Goal: Information Seeking & Learning: Learn about a topic

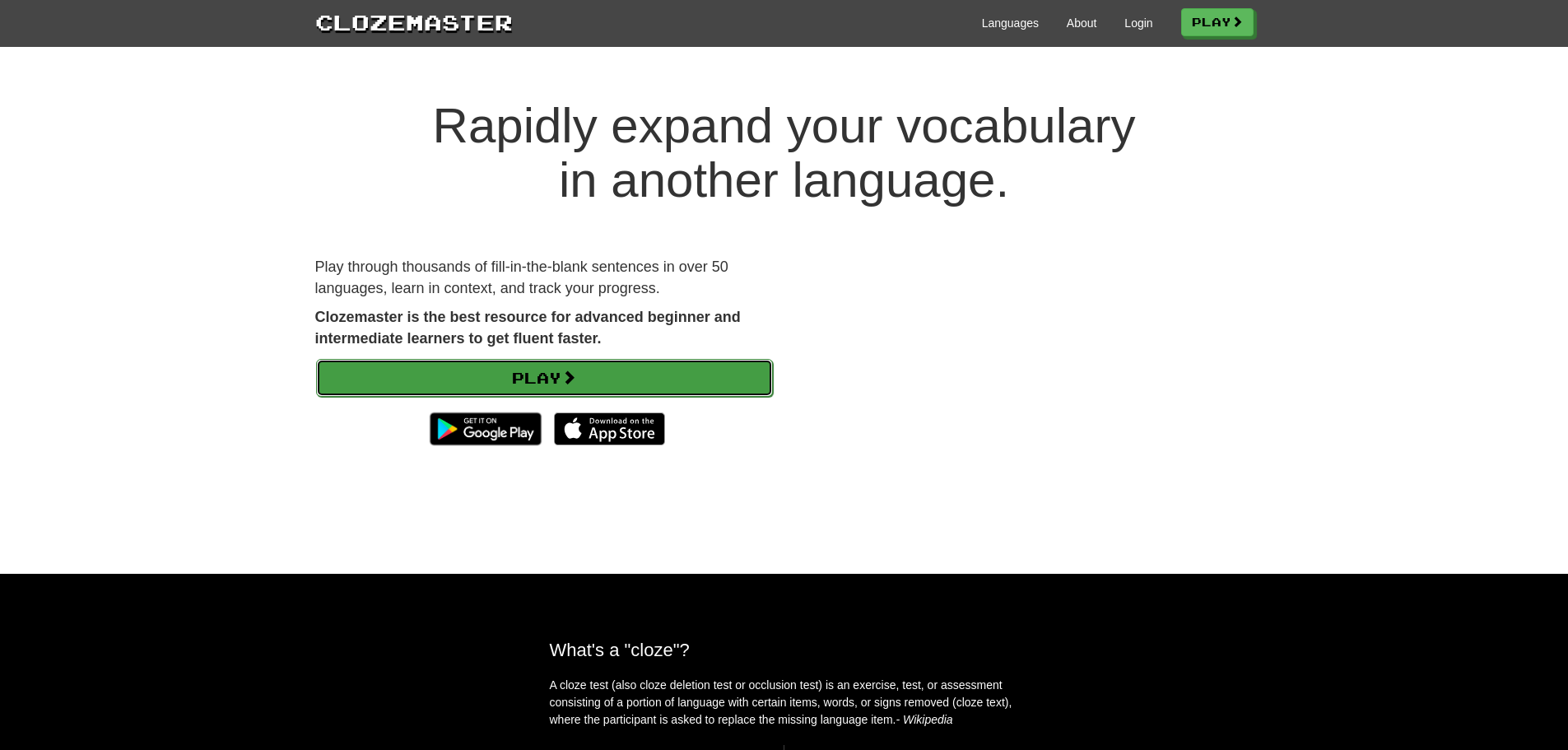
click at [641, 377] on link "Play" at bounding box center [544, 378] width 457 height 38
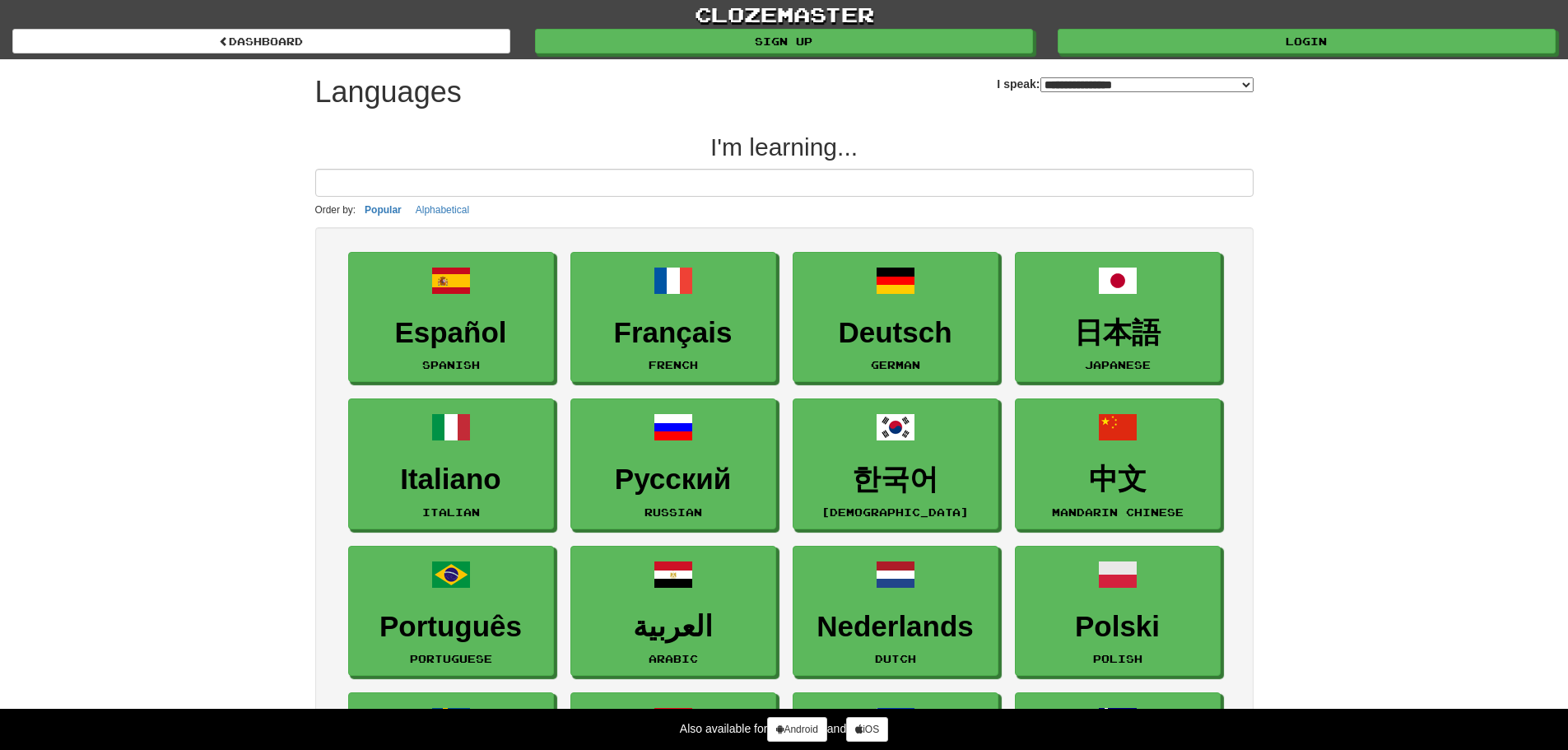
select select "*******"
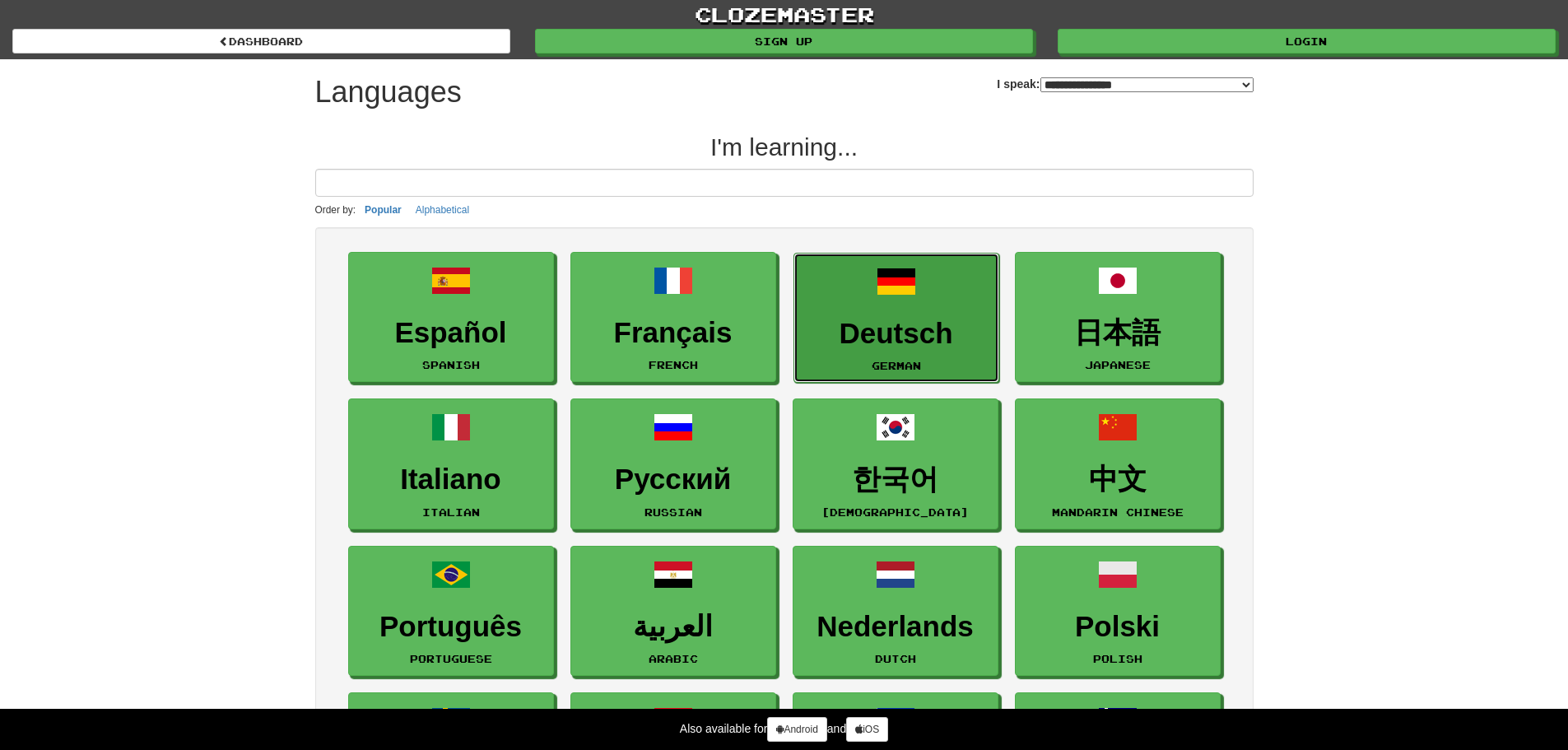
click at [869, 285] on link "Deutsch German" at bounding box center [896, 318] width 206 height 131
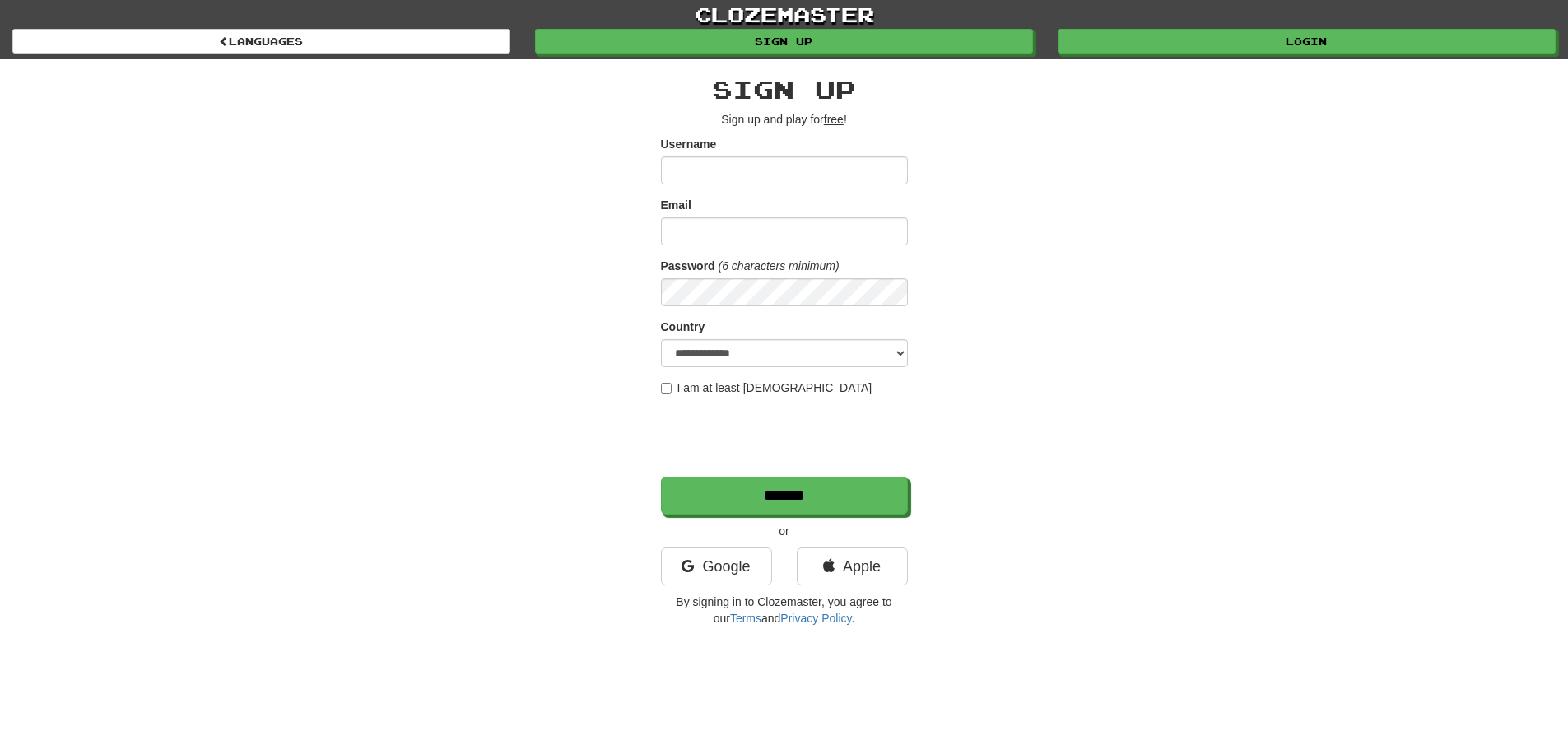
click at [765, 168] on input "Username" at bounding box center [784, 170] width 247 height 28
click at [728, 563] on link "Google" at bounding box center [716, 566] width 111 height 38
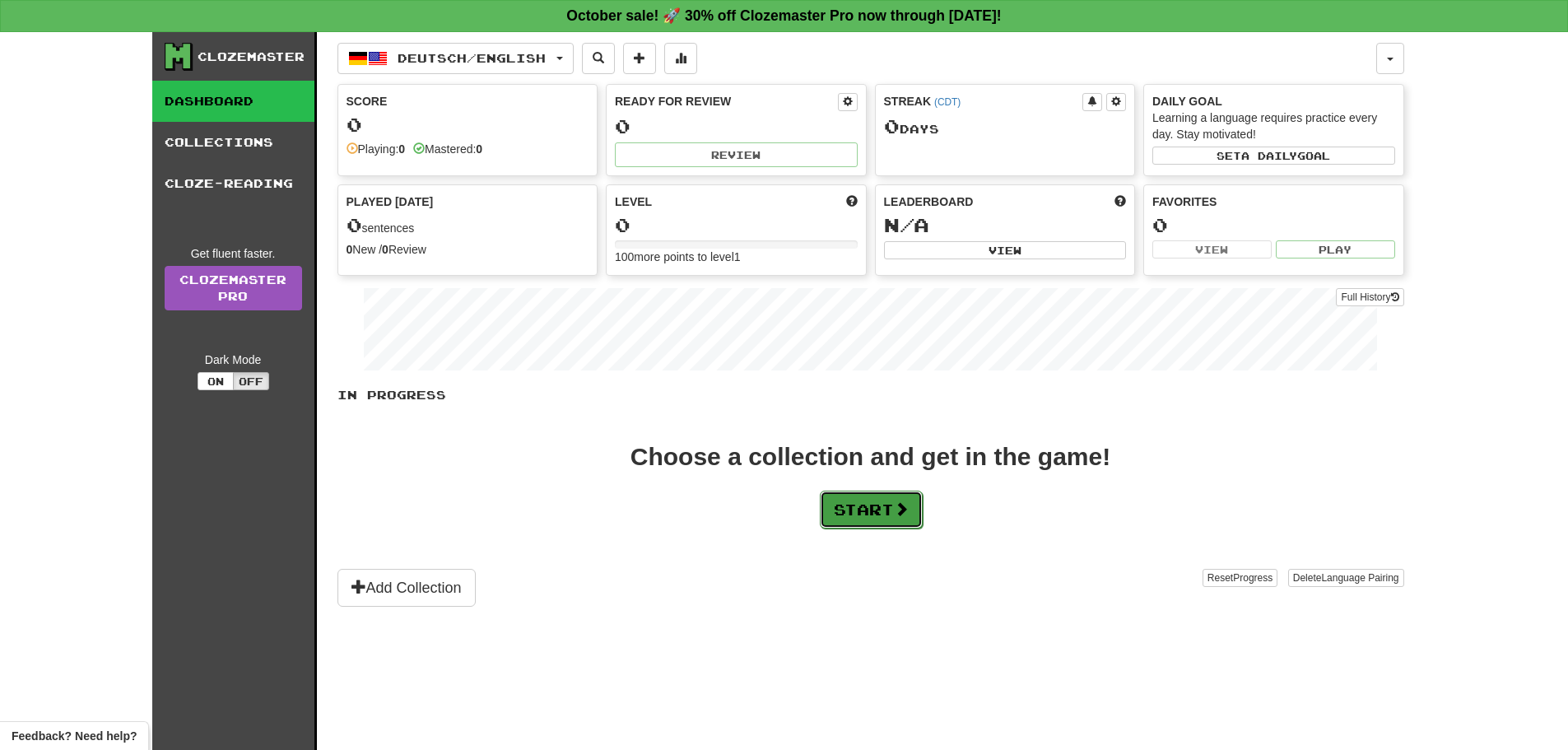
click at [872, 513] on button "Start" at bounding box center [871, 509] width 103 height 38
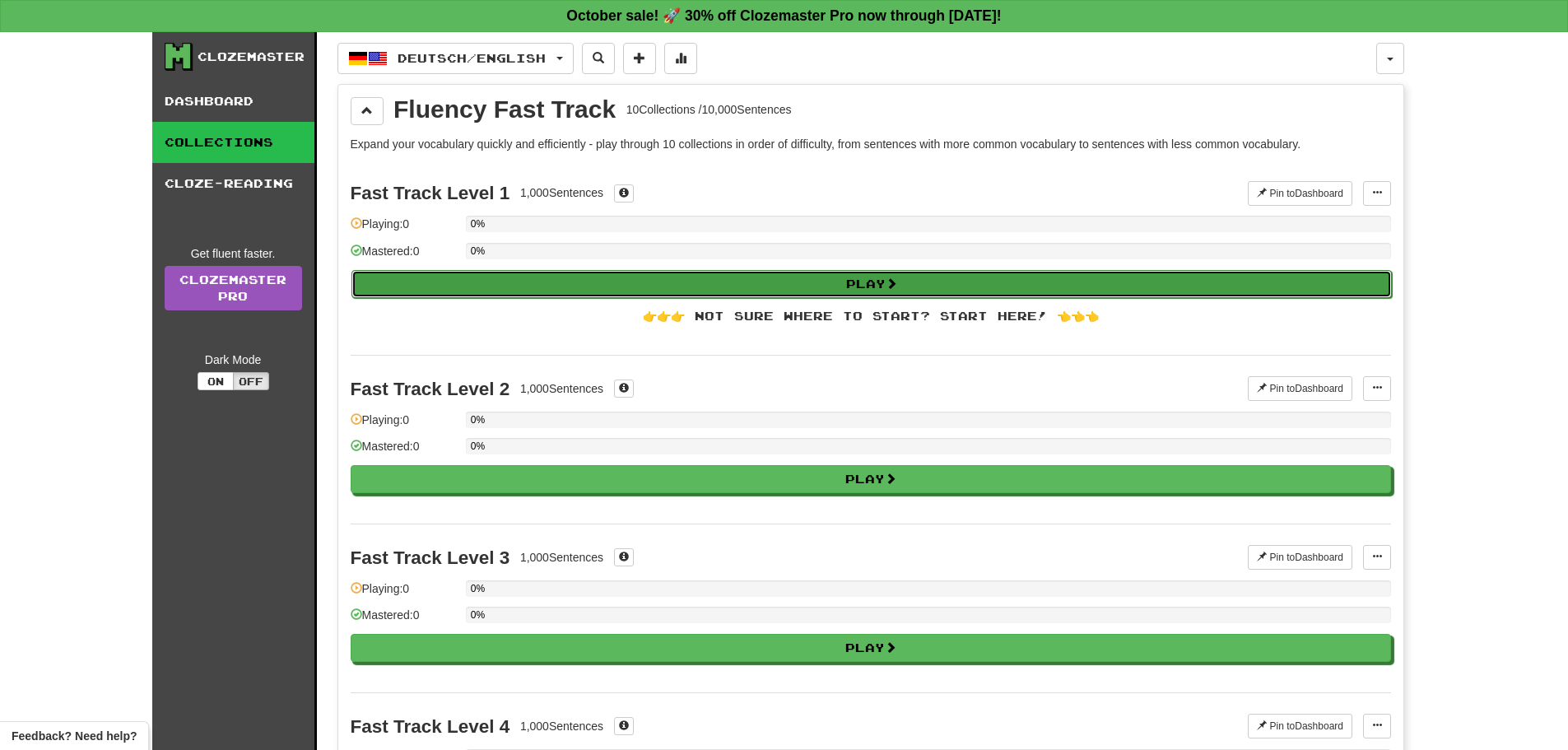
click at [447, 284] on button "Play" at bounding box center [871, 284] width 1040 height 28
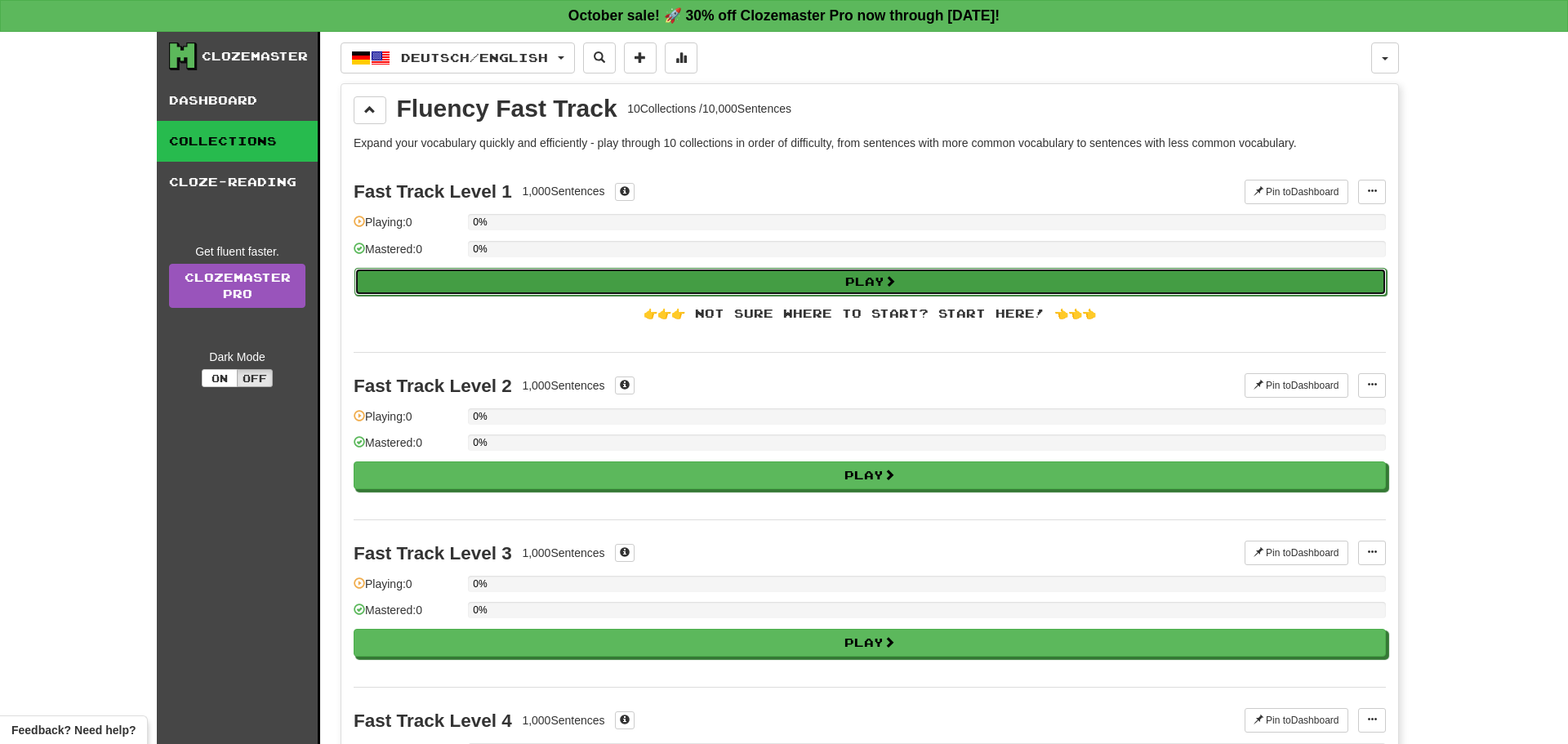
select select "**"
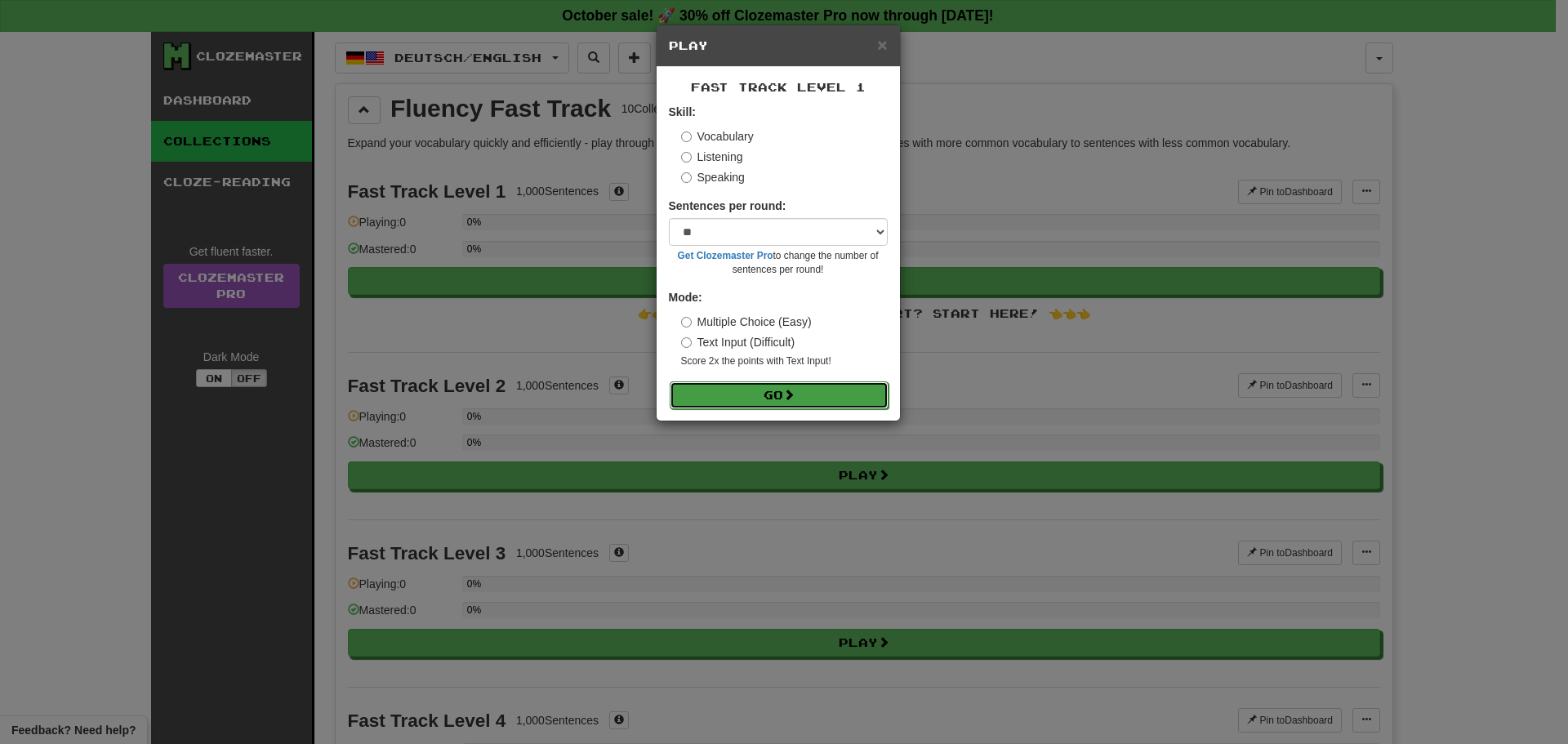
click at [733, 382] on button "Go" at bounding box center [779, 395] width 219 height 28
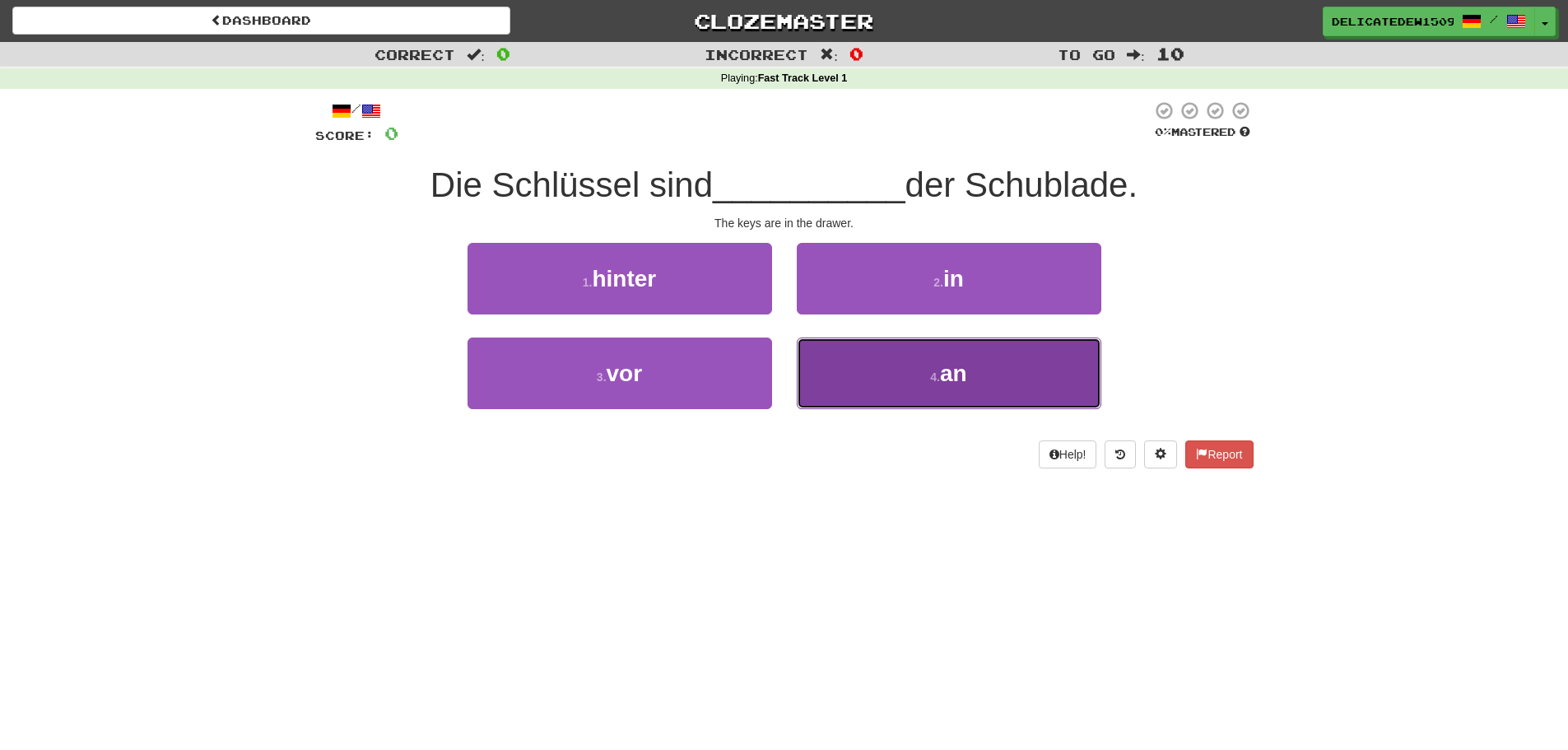
click at [904, 366] on button "4 . an" at bounding box center [949, 373] width 304 height 72
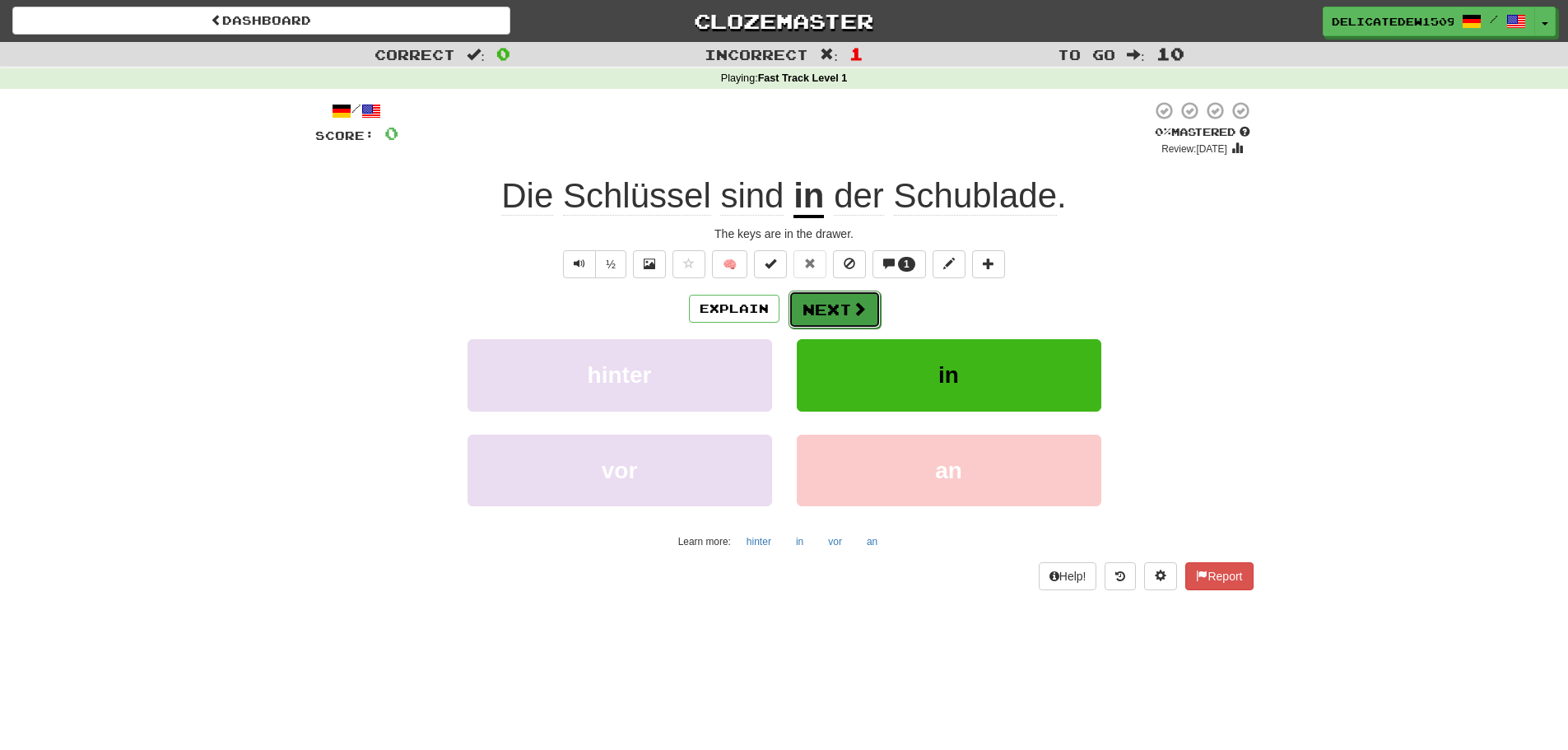
click at [824, 297] on button "Next" at bounding box center [835, 309] width 92 height 38
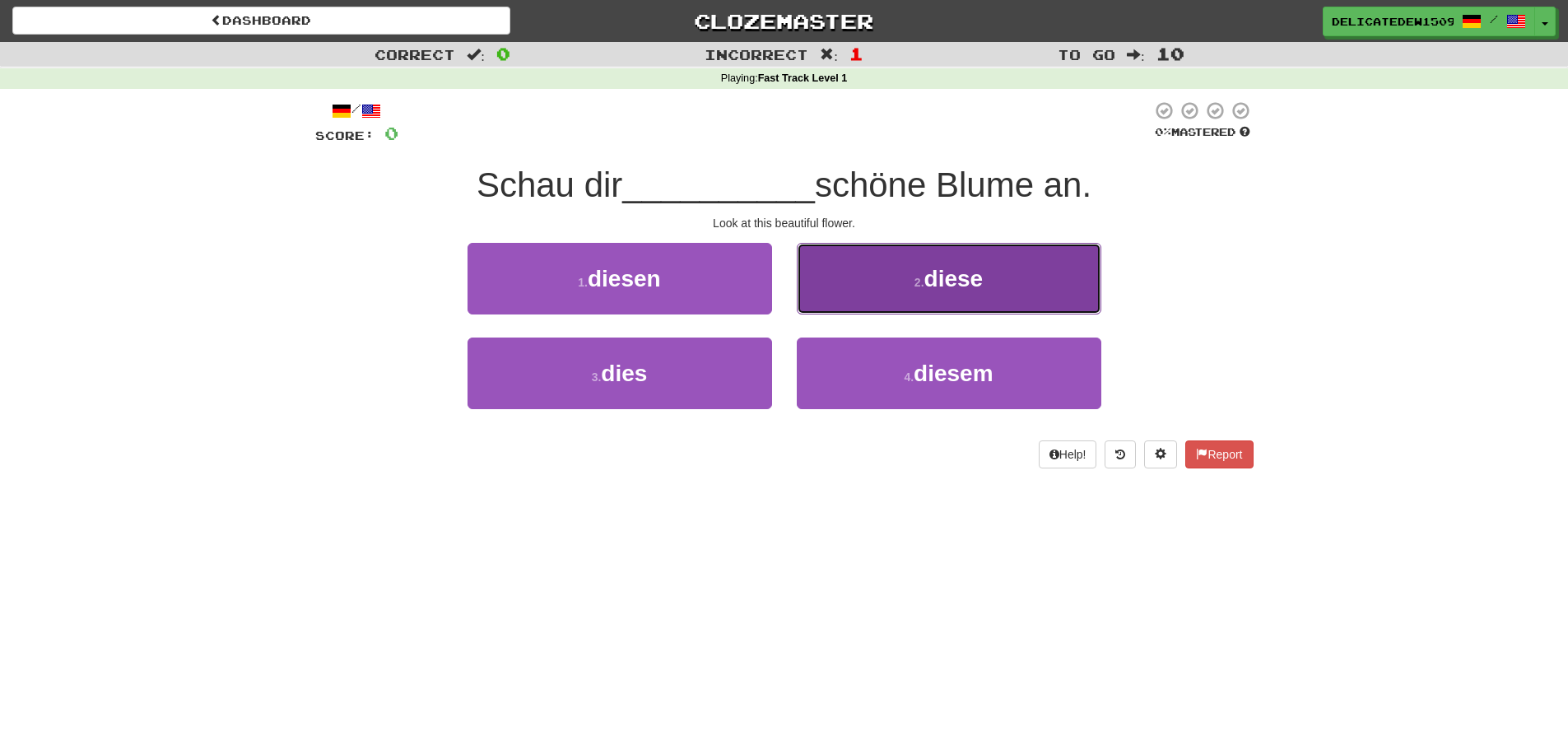
click at [855, 290] on button "2 . diese" at bounding box center [949, 278] width 304 height 72
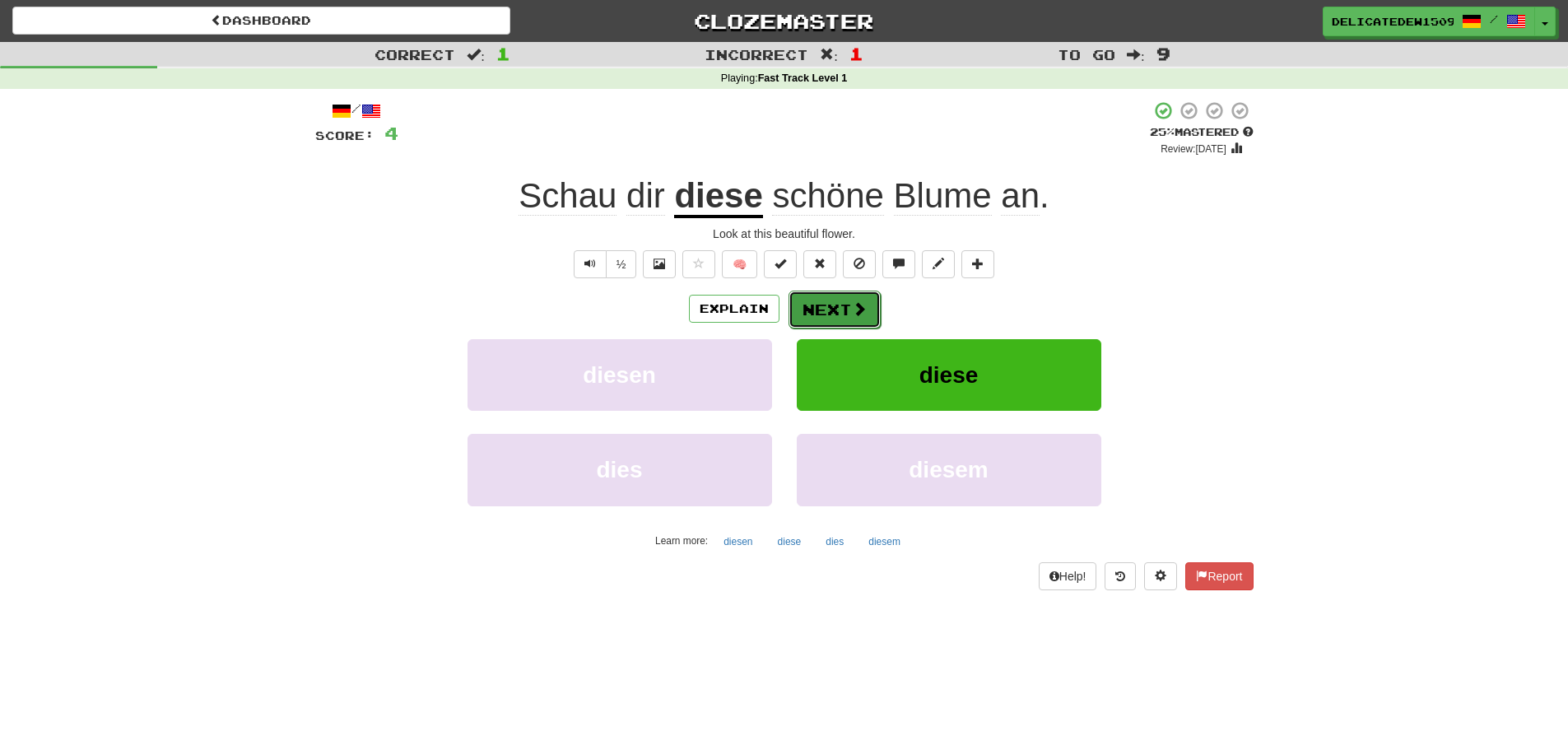
click at [842, 311] on button "Next" at bounding box center [835, 309] width 92 height 38
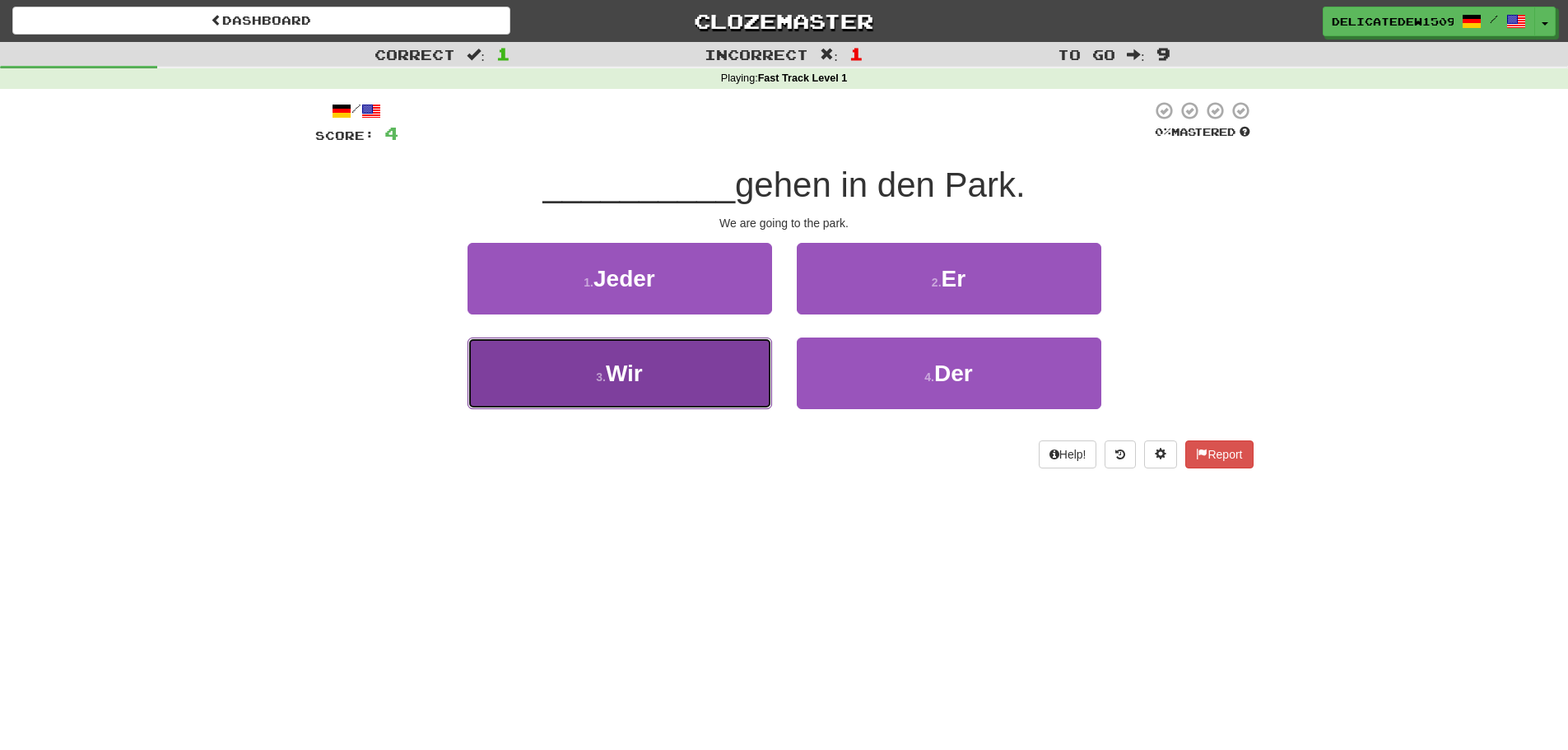
click at [701, 385] on button "3 . Wir" at bounding box center [619, 373] width 304 height 72
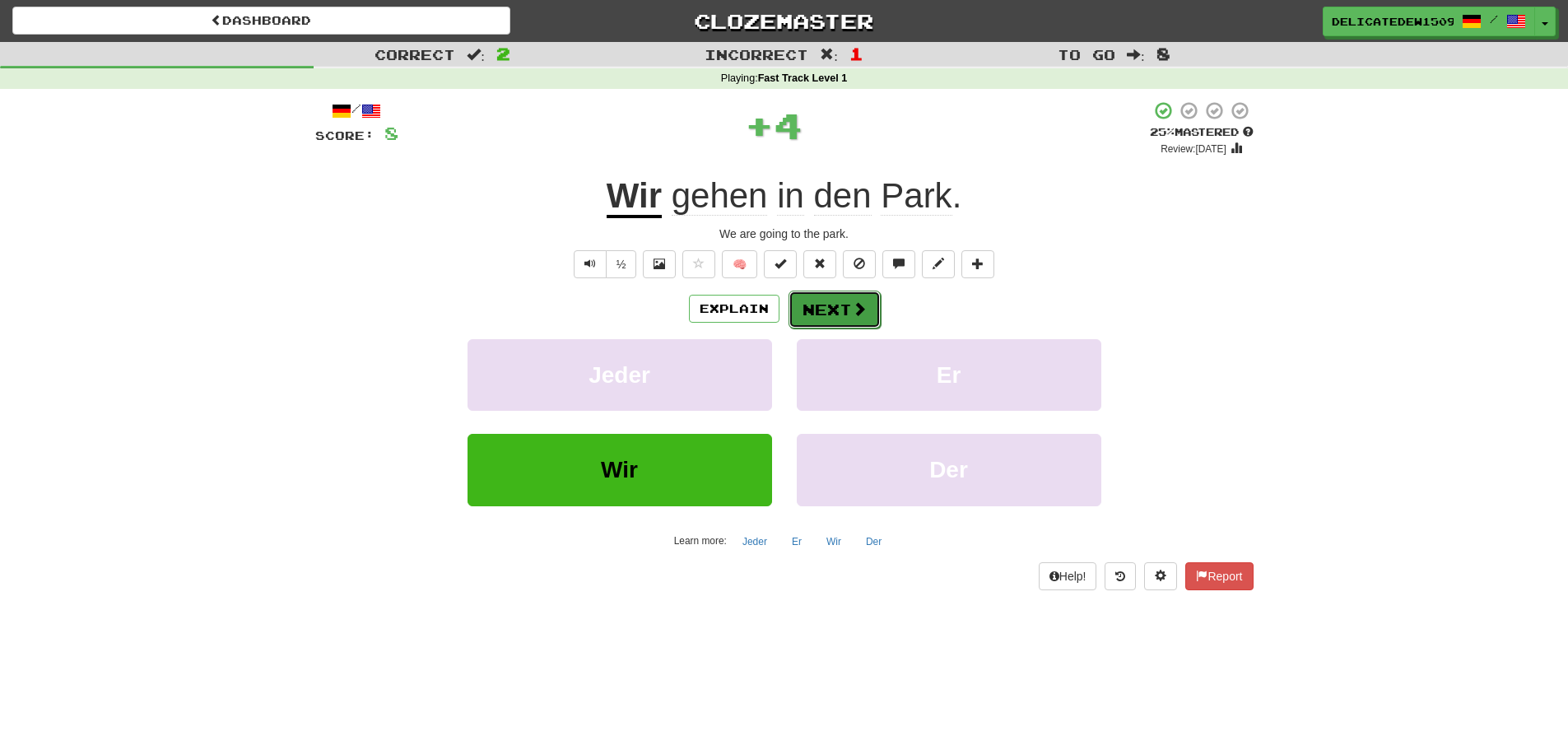
click at [833, 312] on button "Next" at bounding box center [835, 309] width 92 height 38
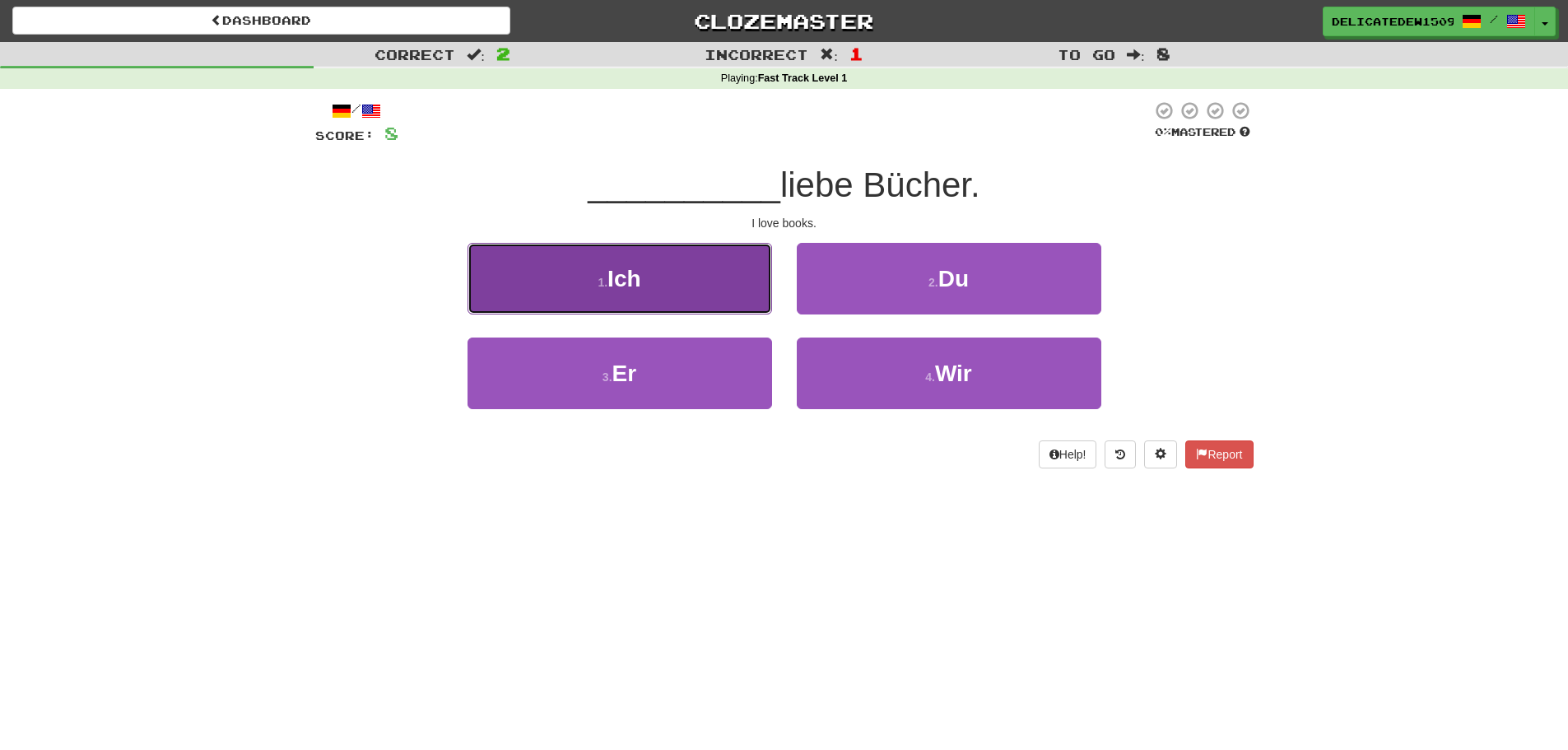
click at [696, 283] on button "1 . Ich" at bounding box center [619, 278] width 304 height 72
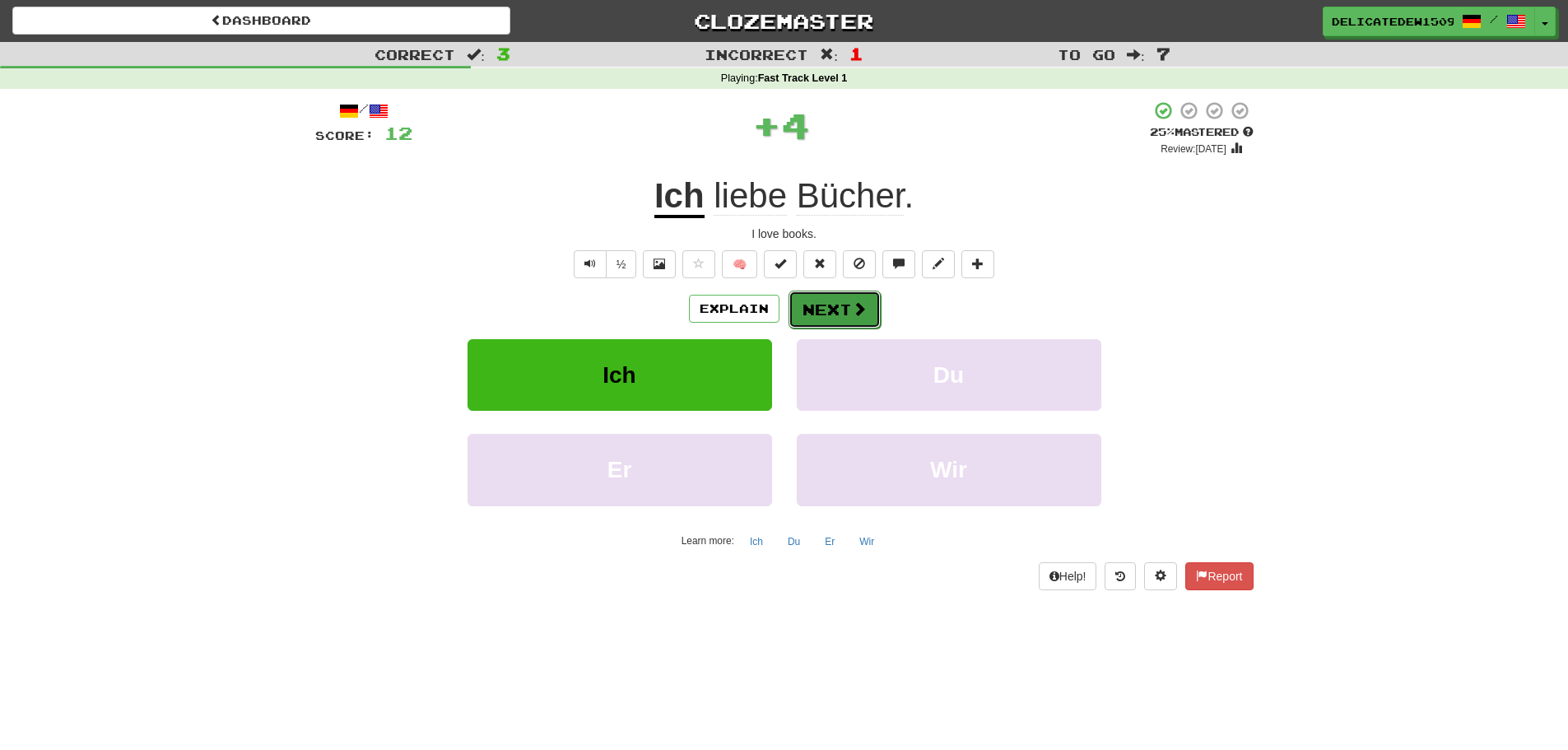
click at [853, 303] on span at bounding box center [859, 308] width 15 height 15
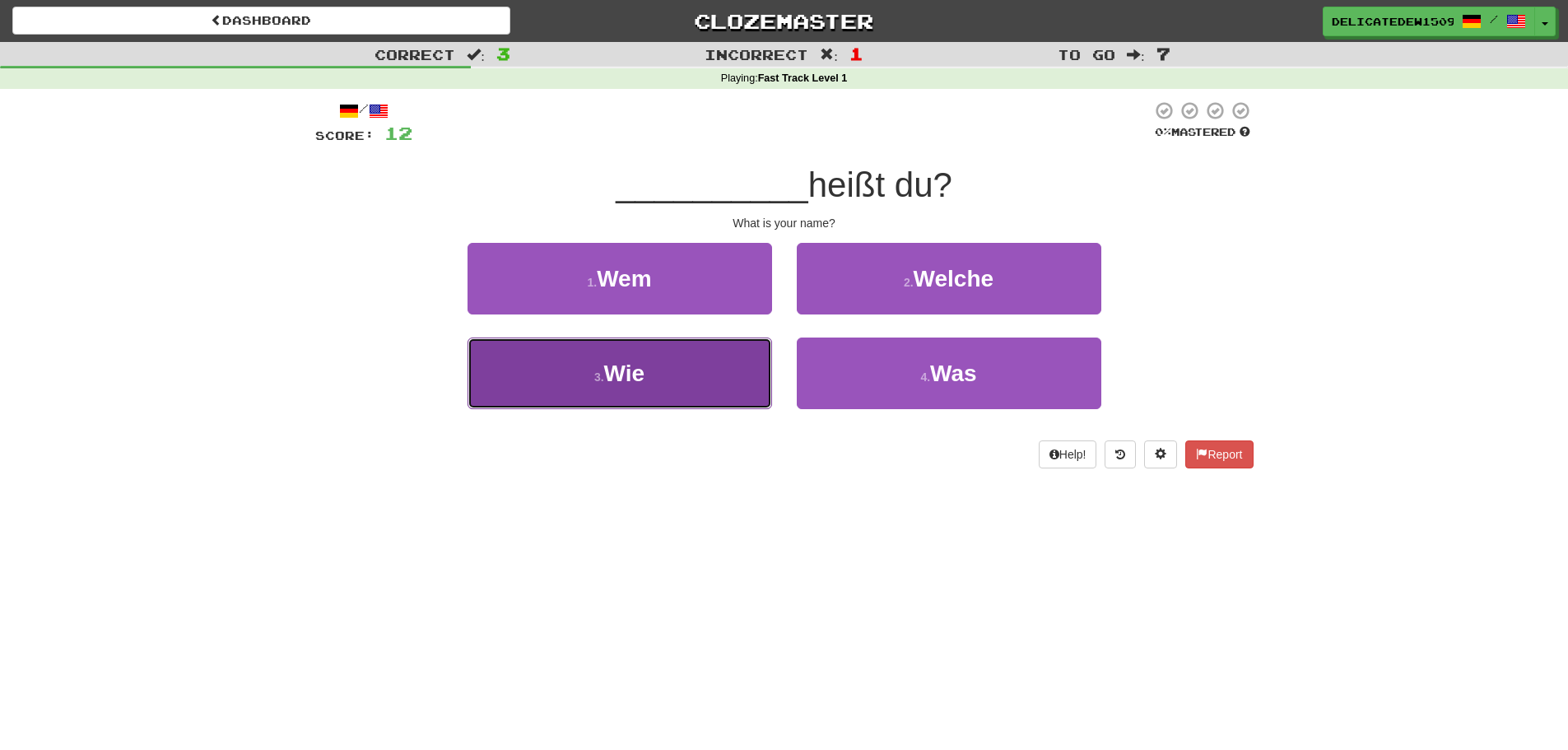
click at [720, 372] on button "3 . Wie" at bounding box center [619, 373] width 304 height 72
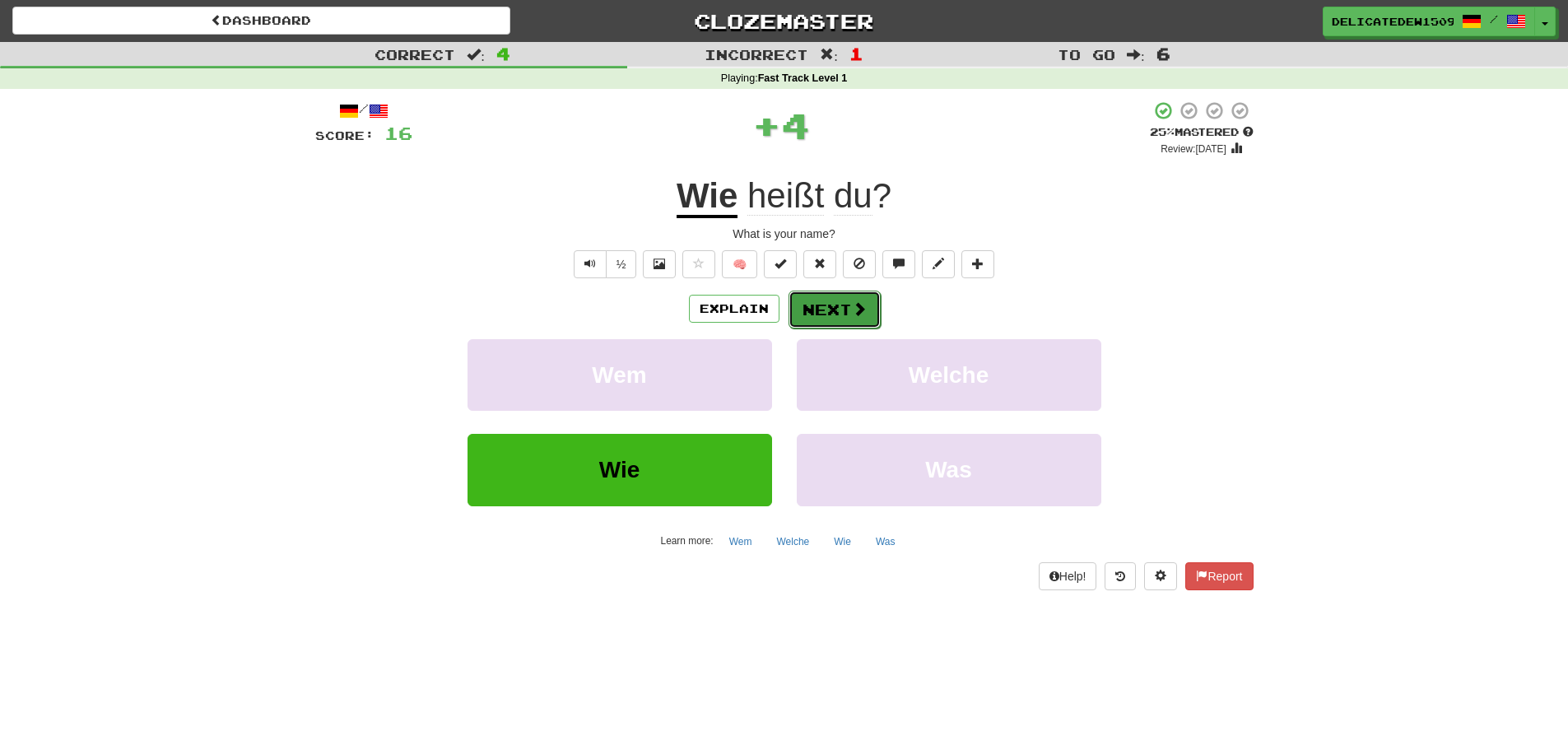
click at [824, 318] on button "Next" at bounding box center [835, 309] width 92 height 38
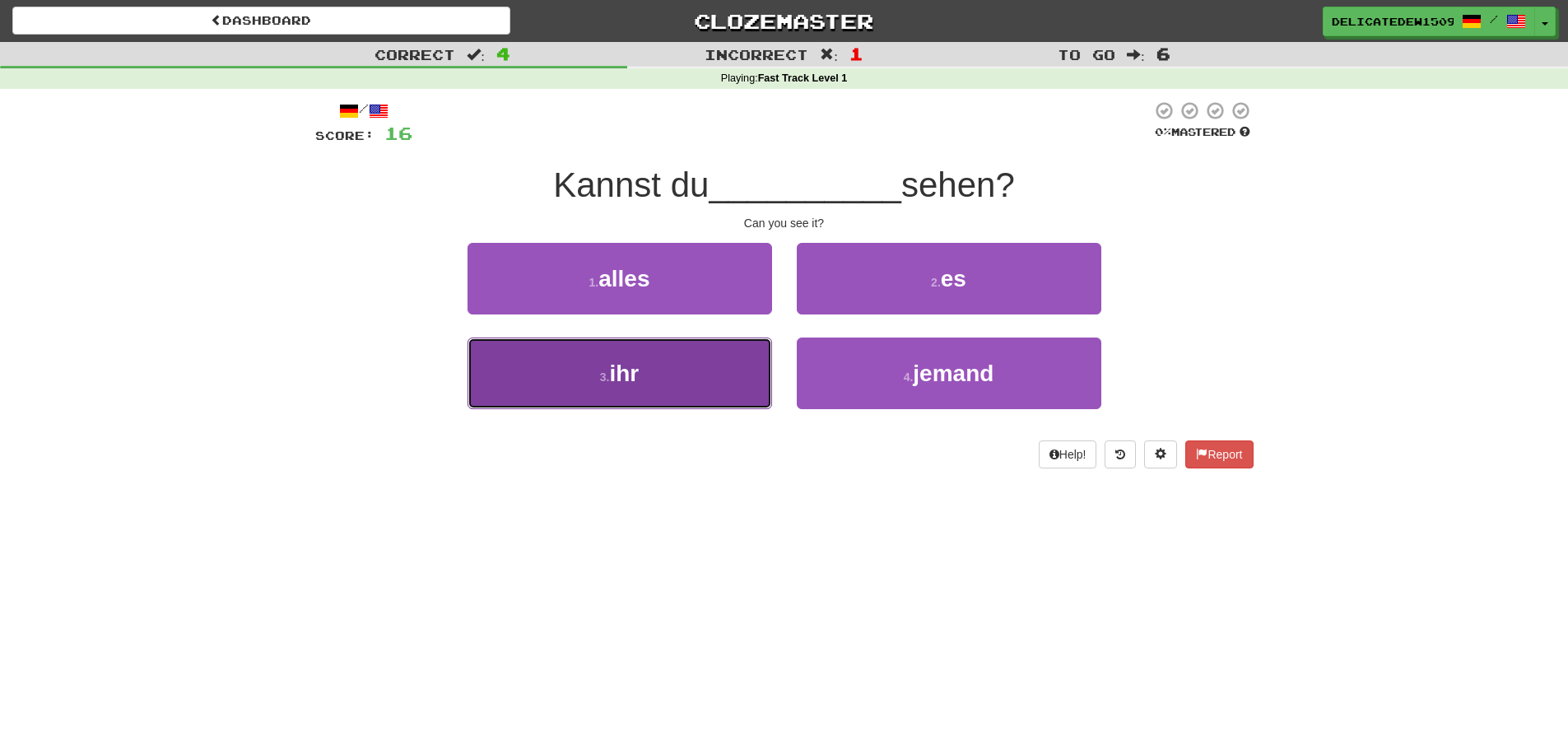
click at [737, 365] on button "3 . ihr" at bounding box center [619, 373] width 304 height 72
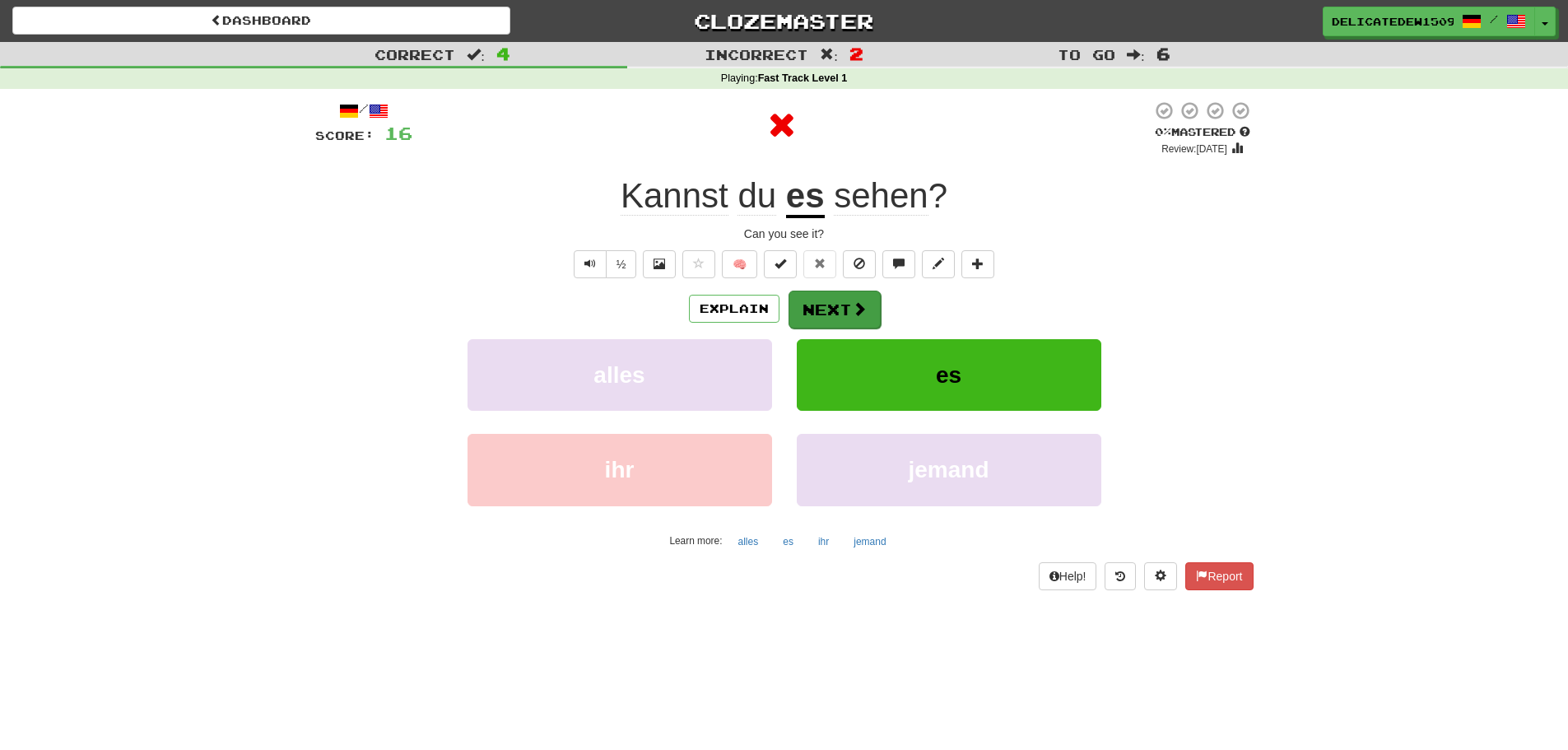
drag, startPoint x: 879, startPoint y: 336, endPoint x: 865, endPoint y: 314, distance: 26.1
click at [877, 333] on div "Explain Next alles es ihr jemand Learn more: alles es ihr jemand" at bounding box center [785, 421] width 938 height 264
click at [865, 313] on button "Next" at bounding box center [835, 309] width 92 height 38
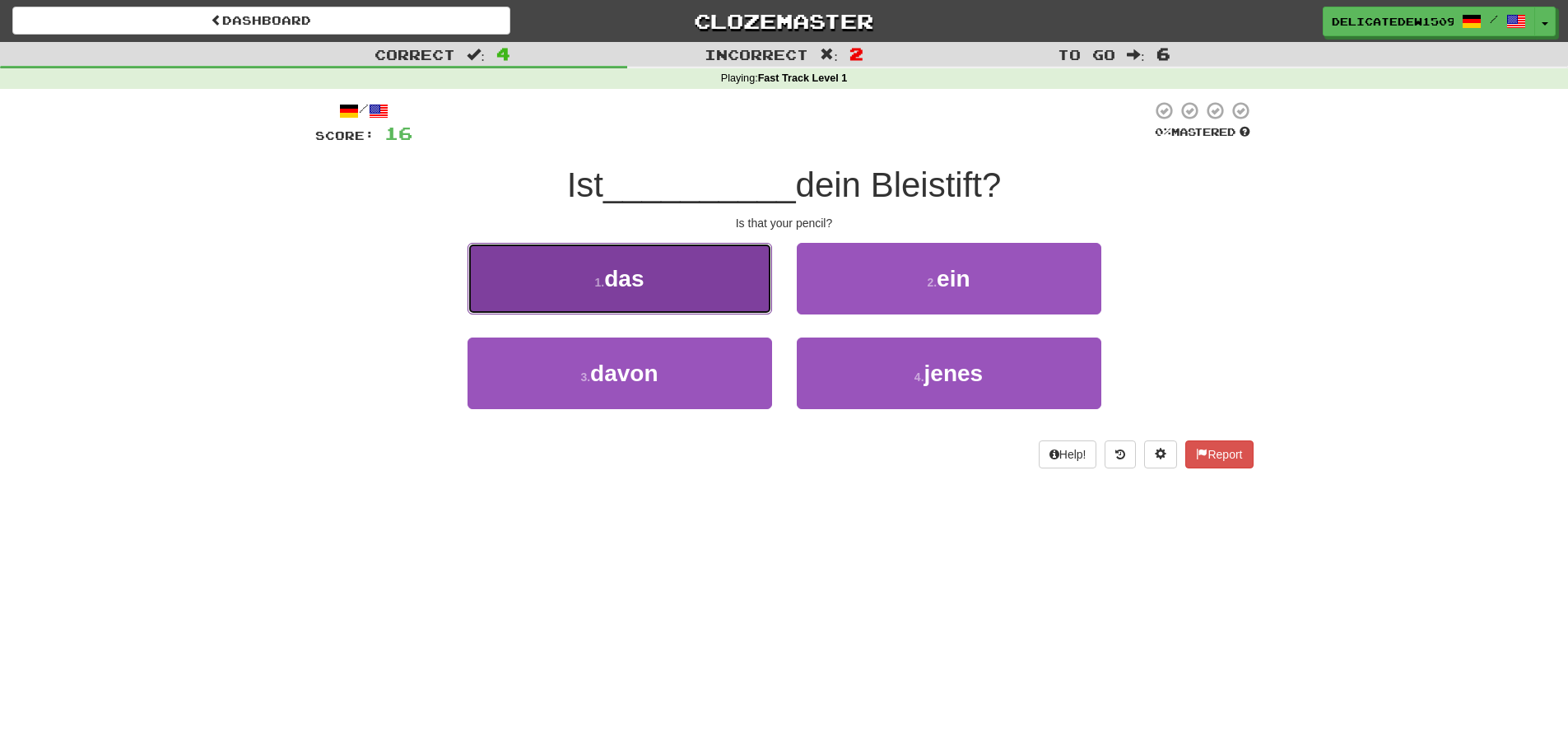
click at [675, 265] on button "1 . das" at bounding box center [619, 278] width 304 height 72
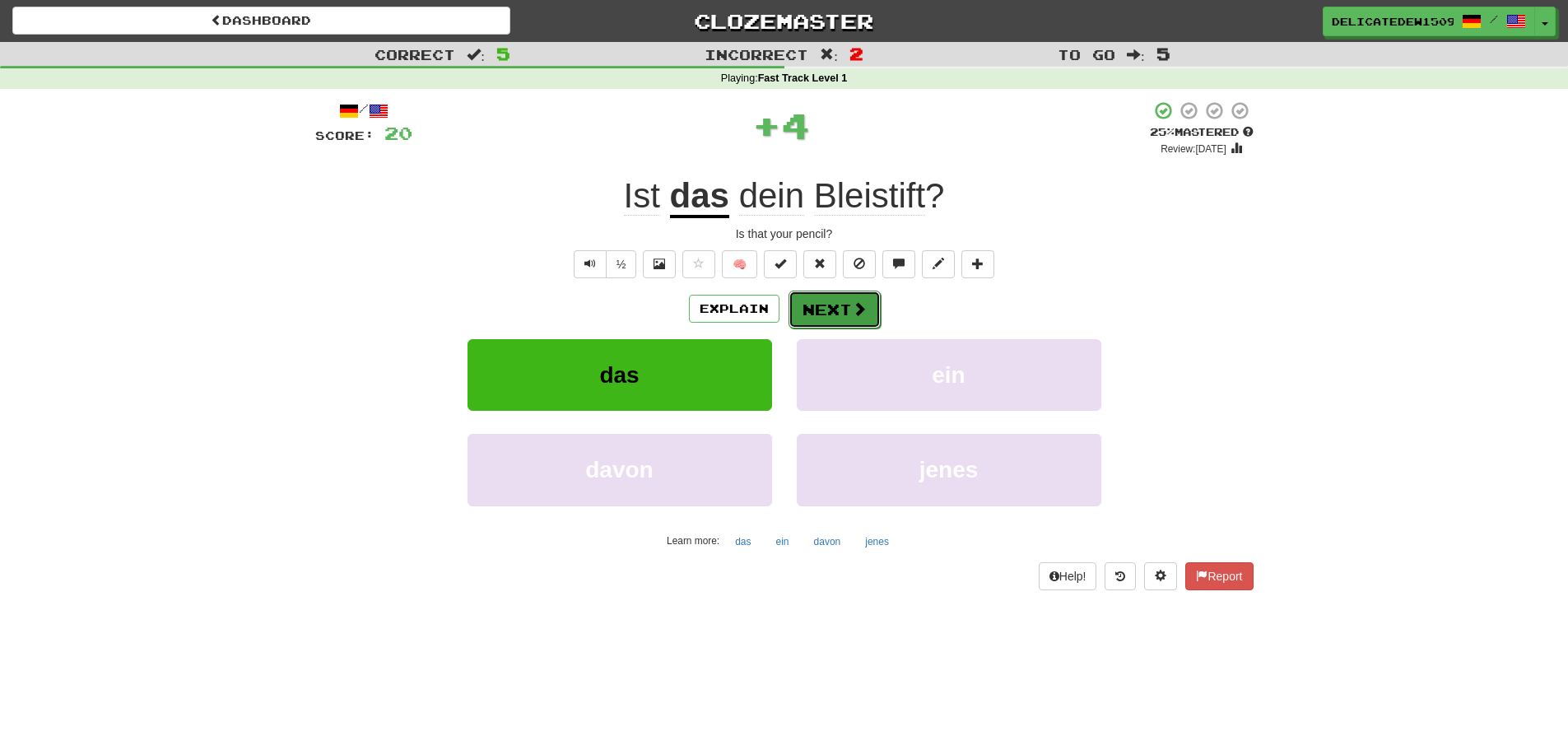
click at [837, 305] on button "Next" at bounding box center [835, 309] width 92 height 38
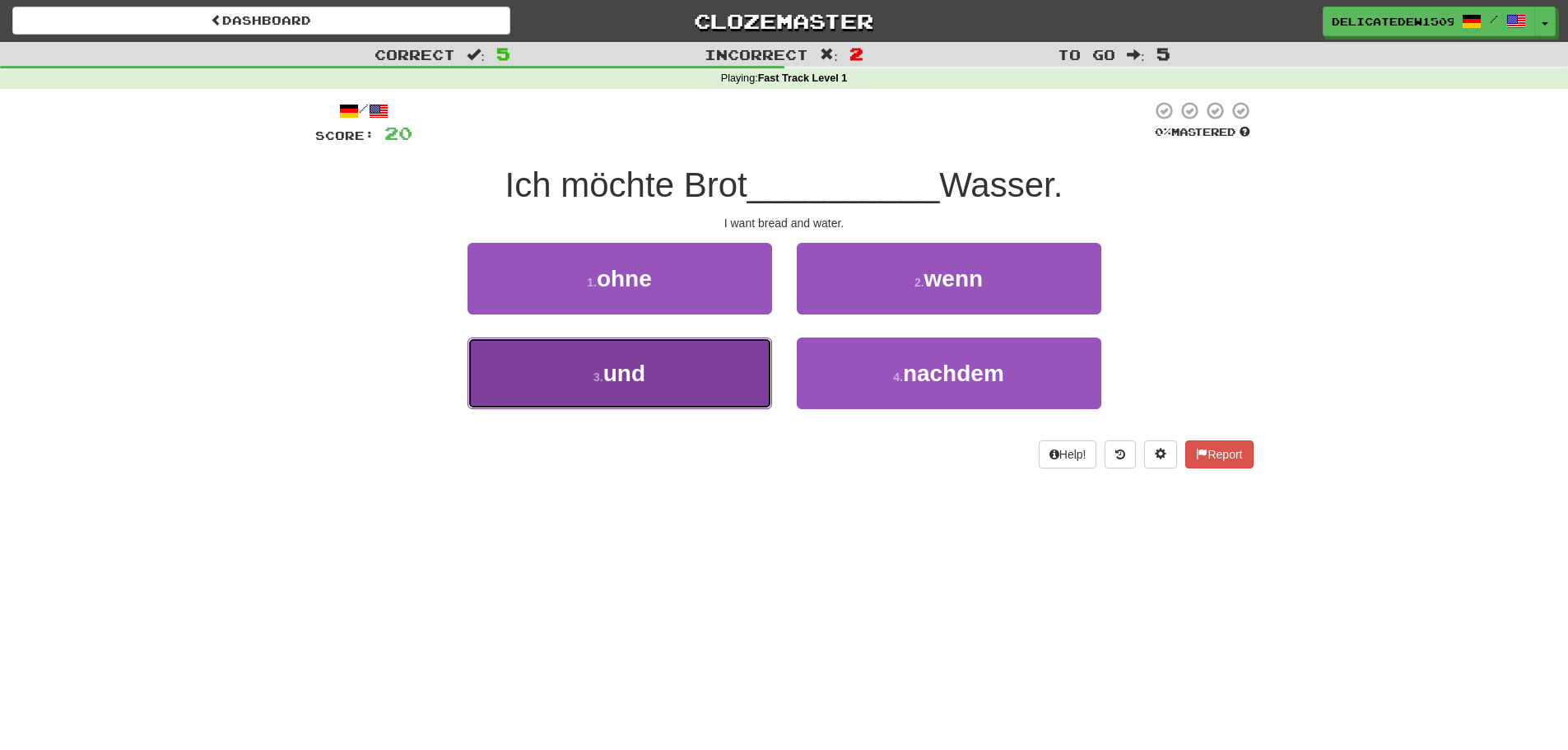
click at [685, 368] on button "3 . und" at bounding box center [619, 373] width 304 height 72
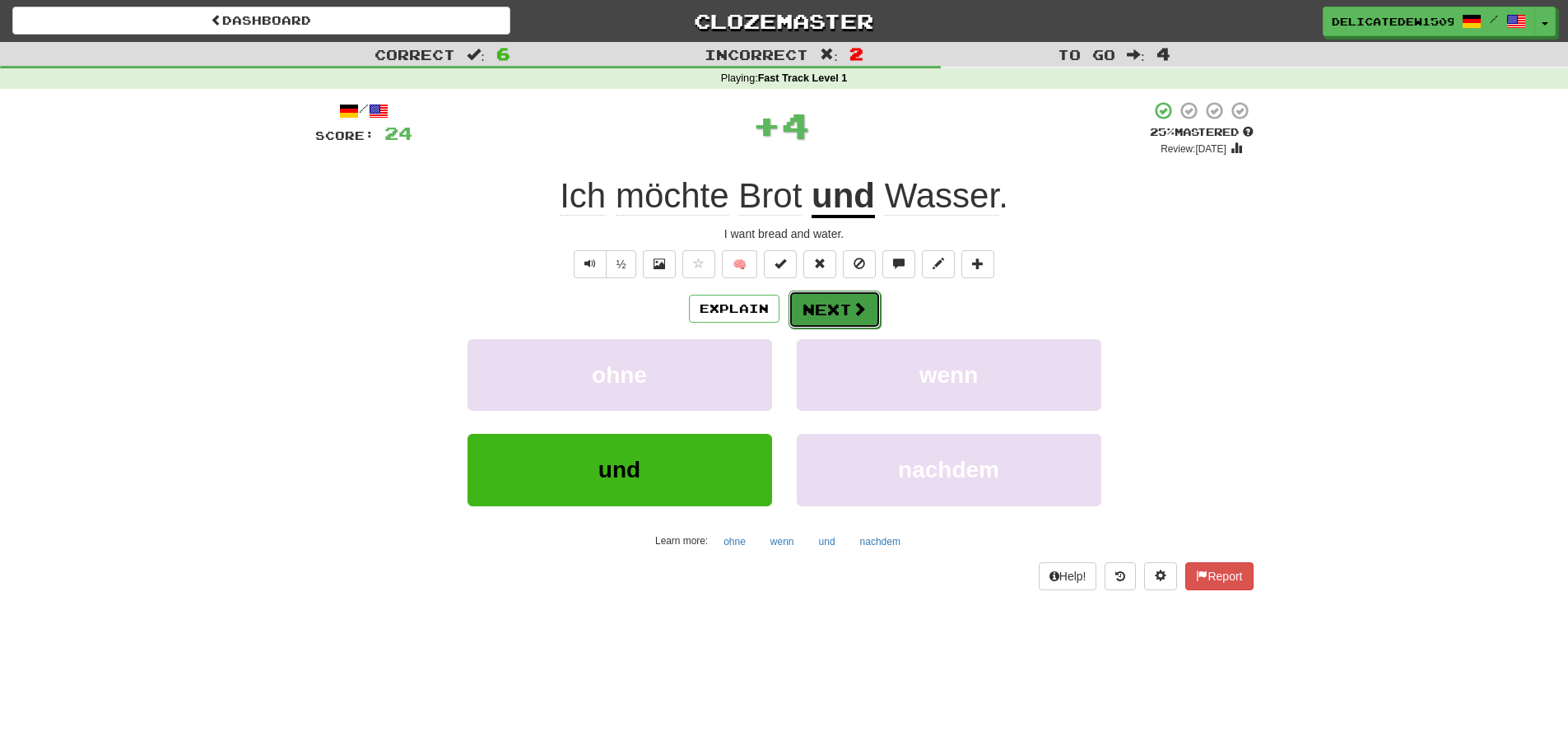
click at [828, 302] on button "Next" at bounding box center [835, 309] width 92 height 38
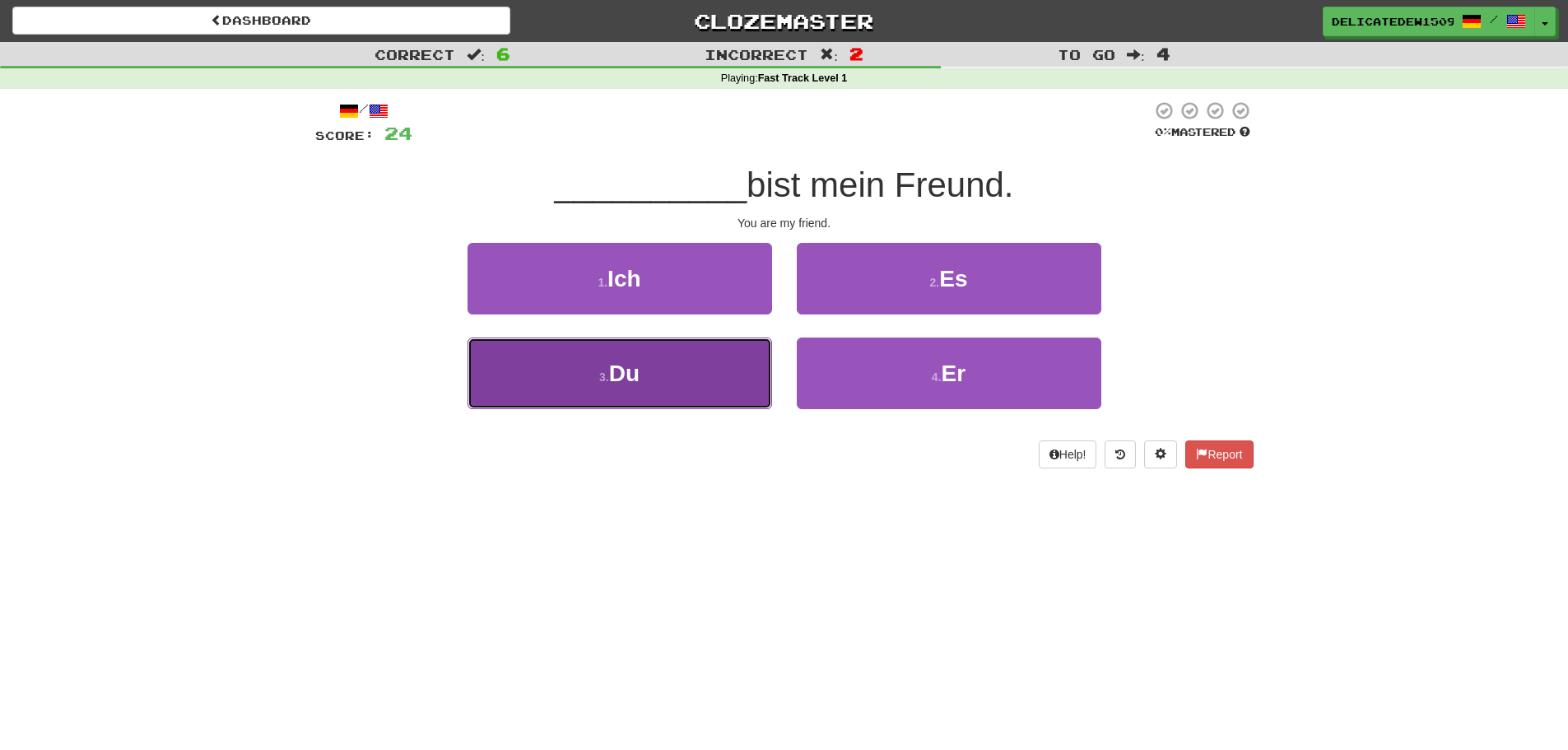
click at [692, 372] on button "3 . Du" at bounding box center [619, 373] width 304 height 72
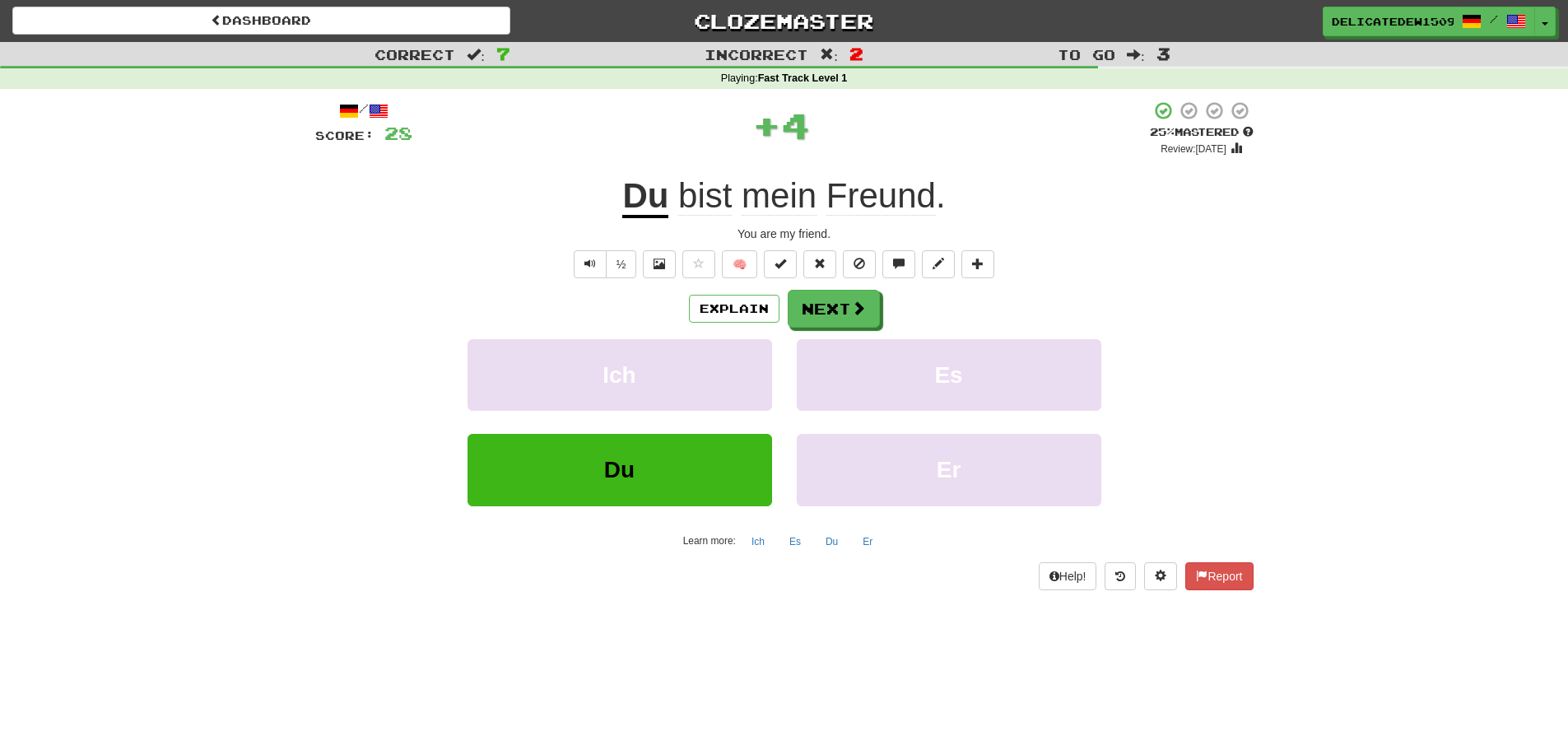
click at [803, 284] on div "/ Score: 28 + 4 25 % Mastered Review: 2025-10-15 Du bist mein Freund . You are …" at bounding box center [785, 344] width 938 height 489
click at [804, 302] on button "Next" at bounding box center [835, 309] width 92 height 38
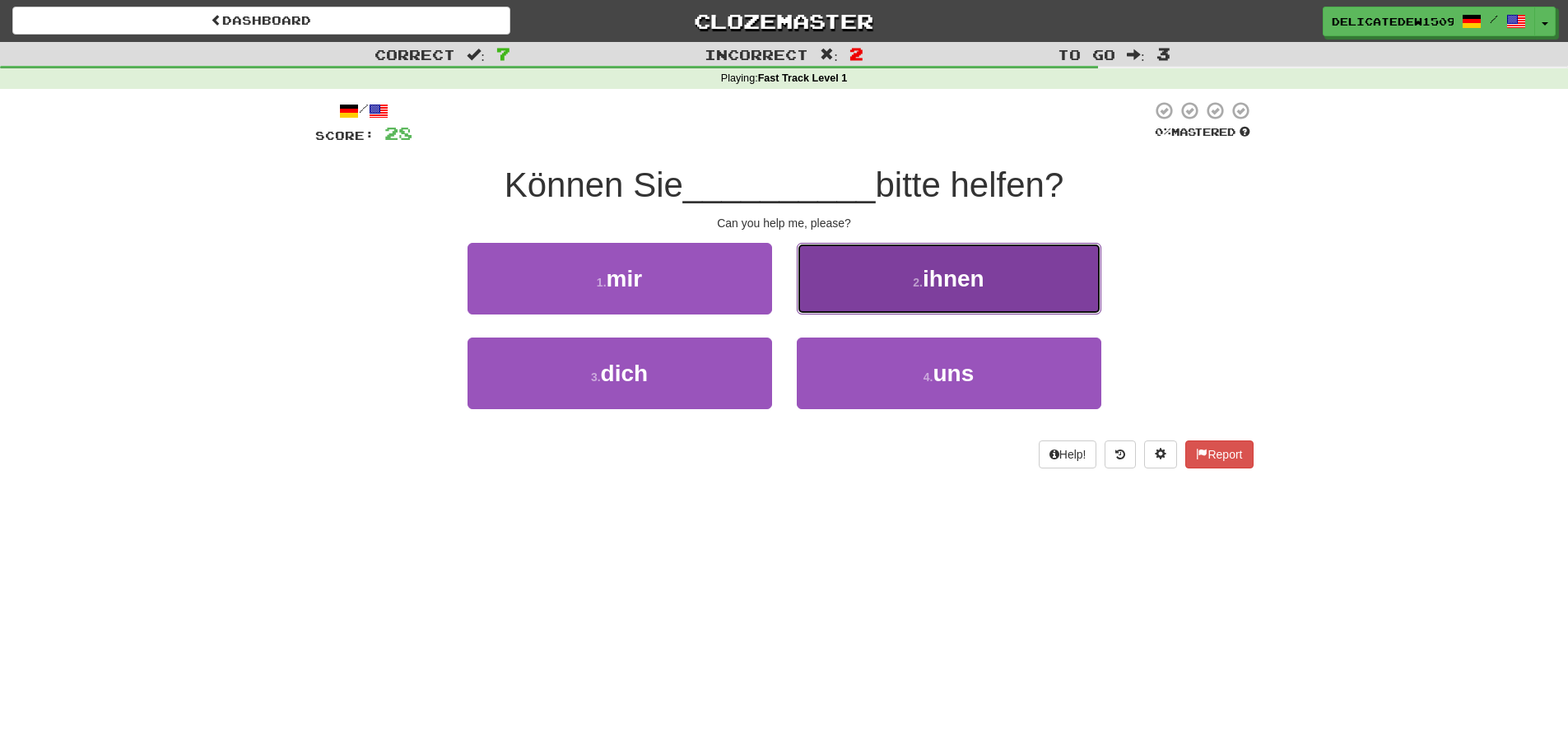
click at [903, 269] on button "2 . ihnen" at bounding box center [949, 278] width 304 height 72
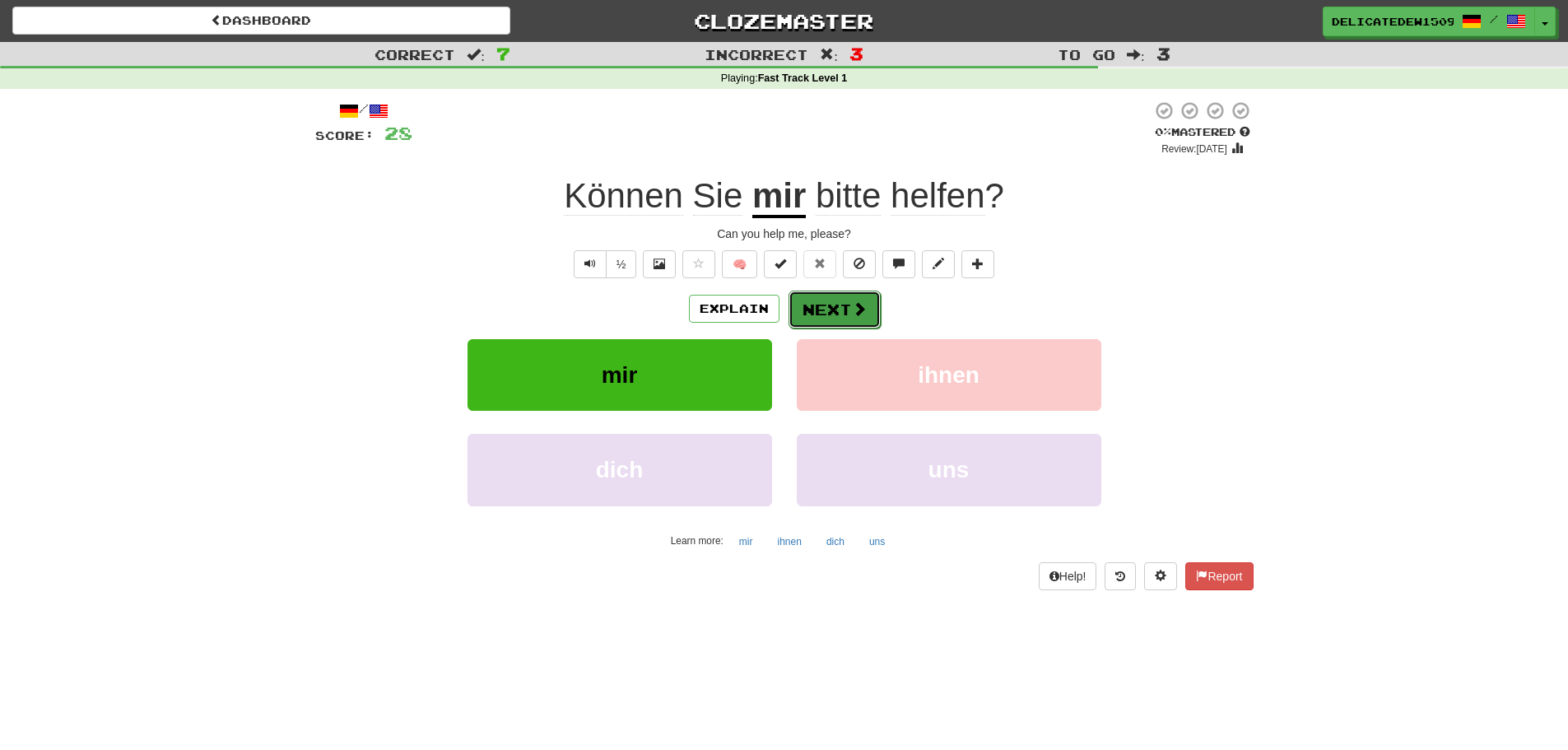
click at [835, 307] on button "Next" at bounding box center [835, 309] width 92 height 38
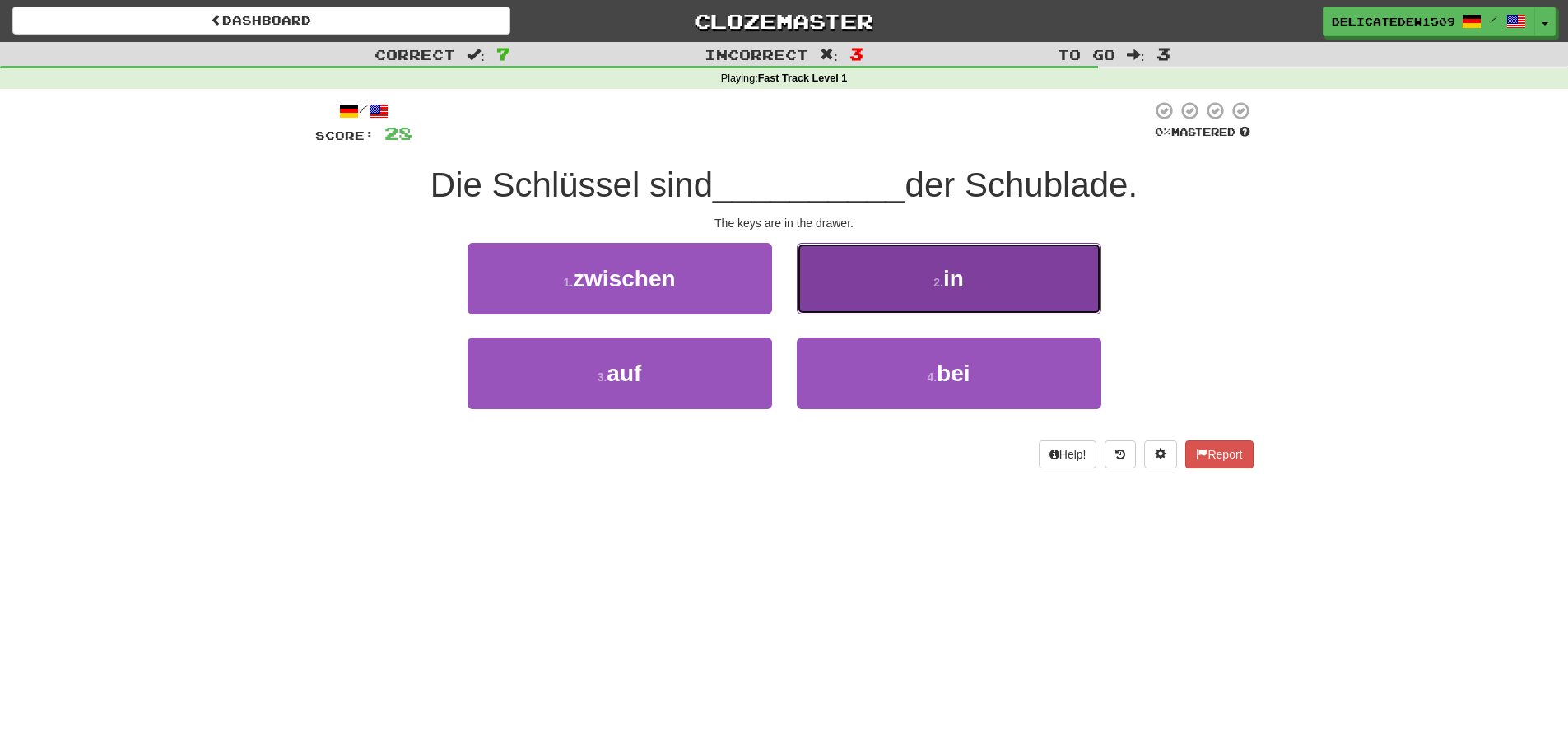
click at [913, 286] on button "2 . in" at bounding box center [949, 278] width 304 height 72
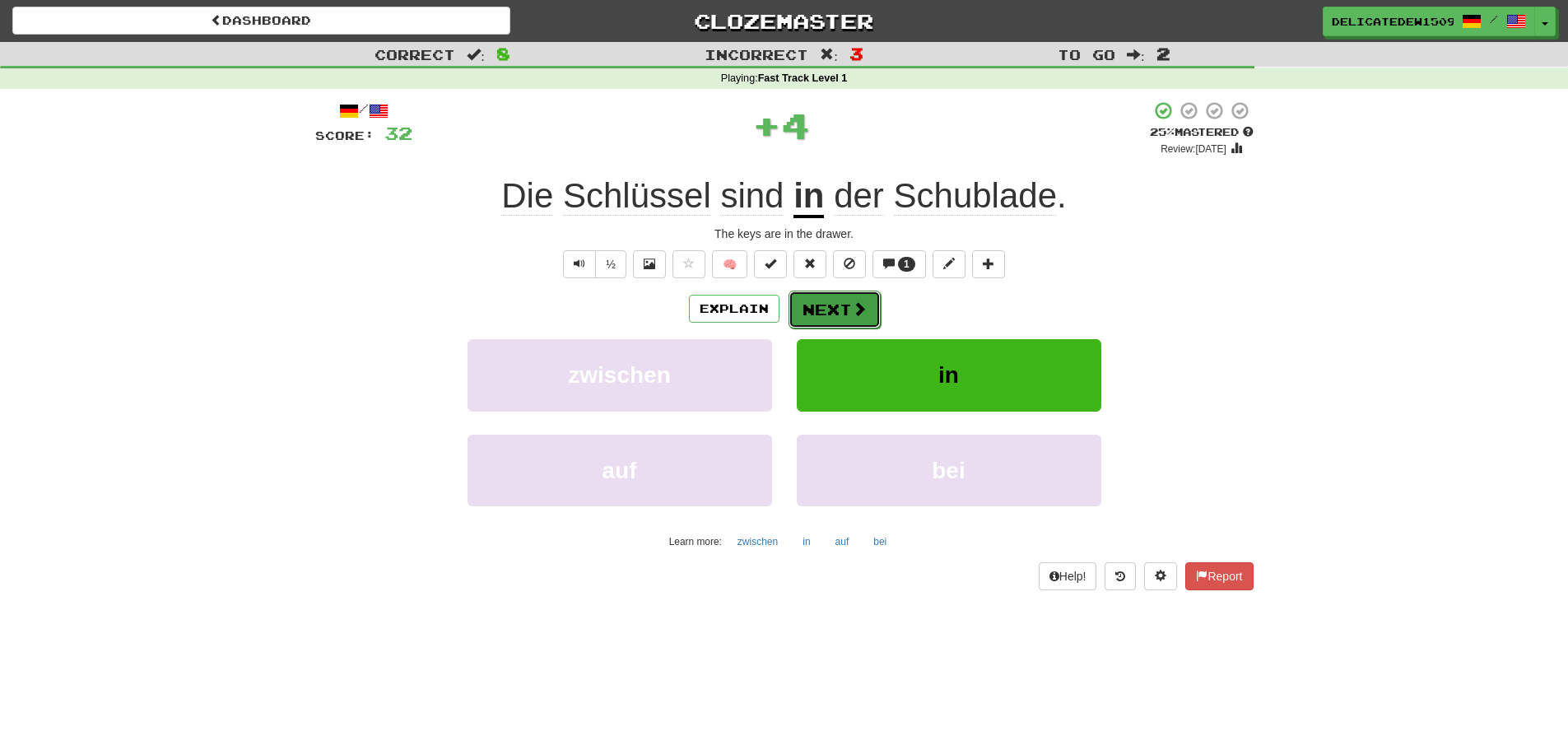
click at [828, 317] on button "Next" at bounding box center [835, 309] width 92 height 38
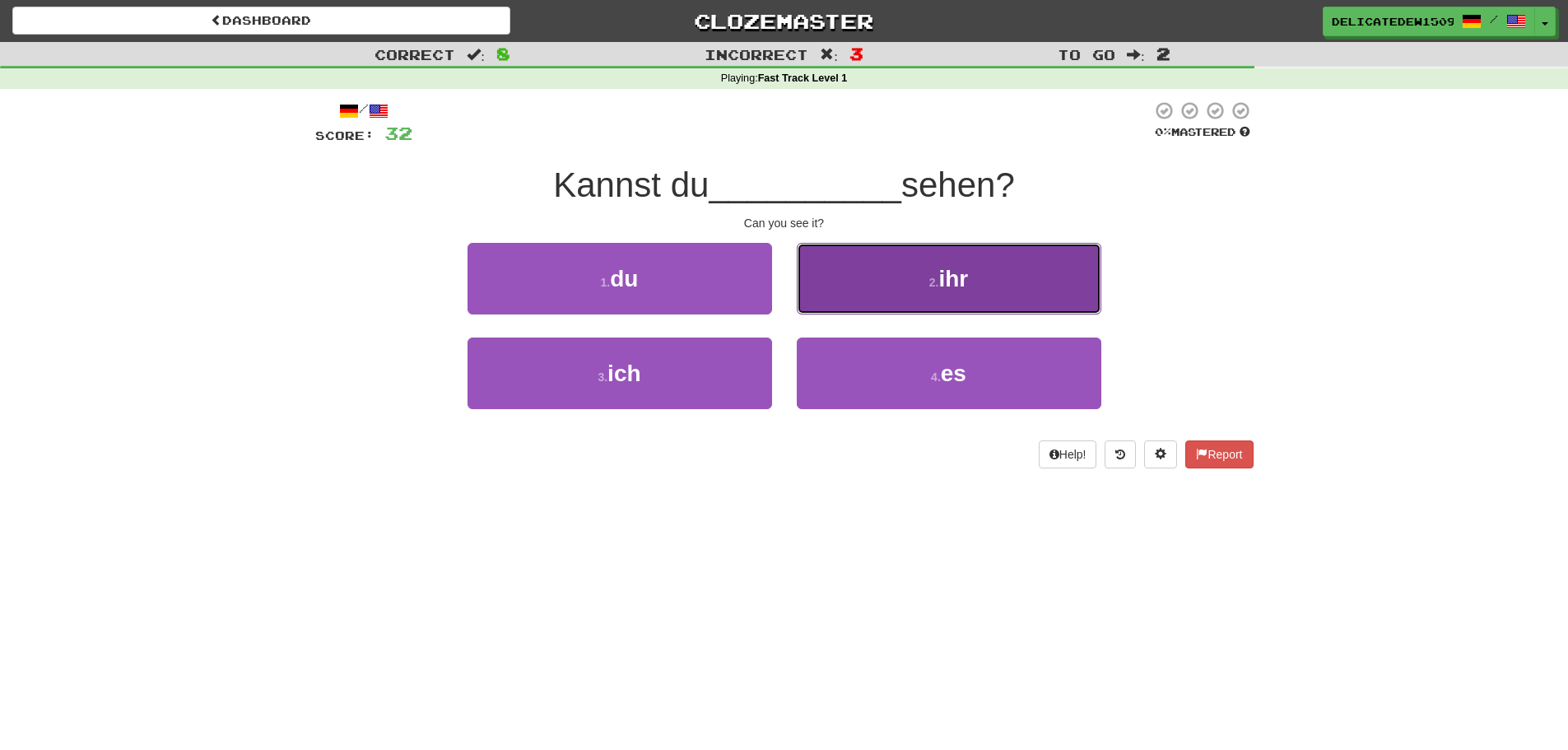
click at [917, 300] on button "2 . ihr" at bounding box center [949, 278] width 304 height 72
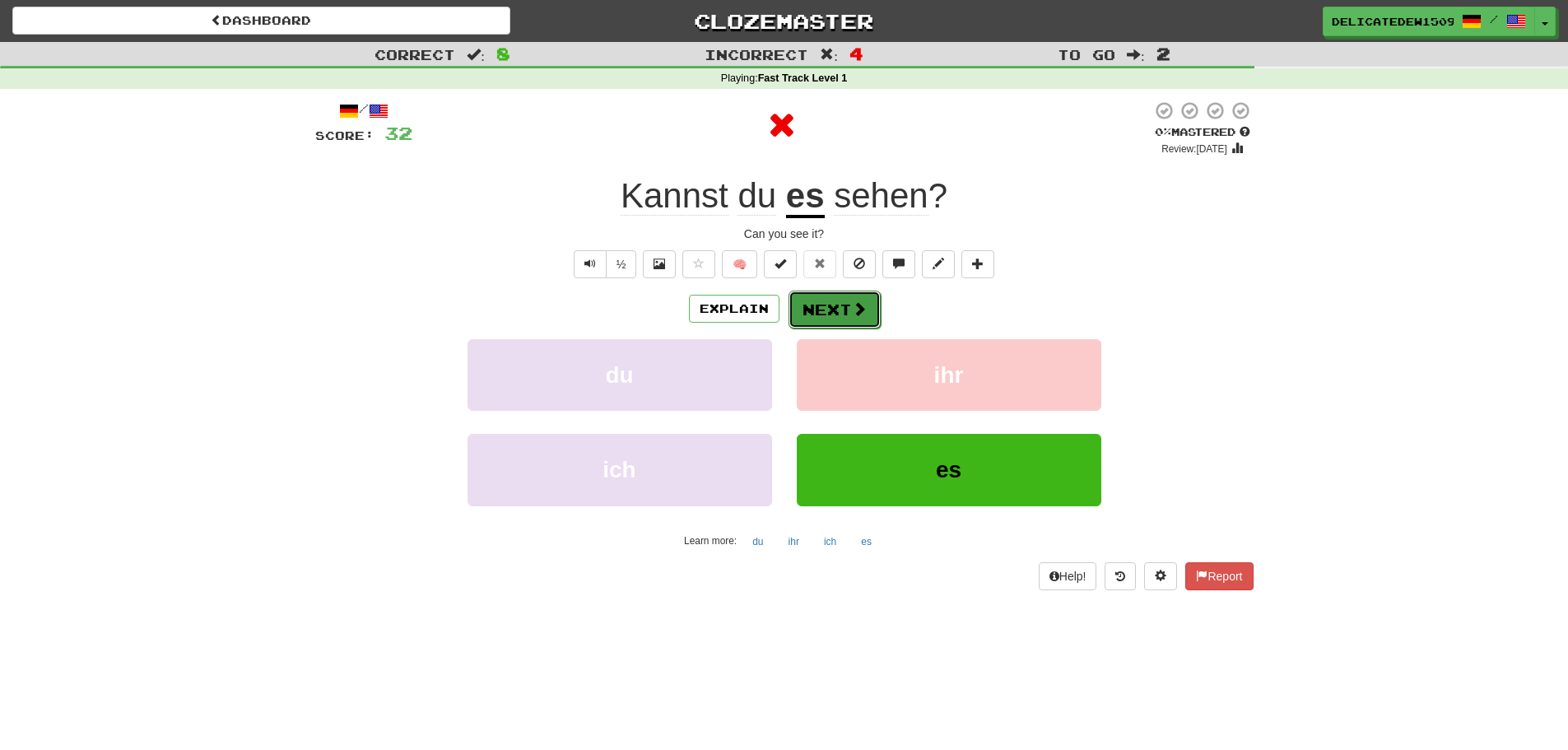
click at [856, 310] on span at bounding box center [859, 308] width 15 height 15
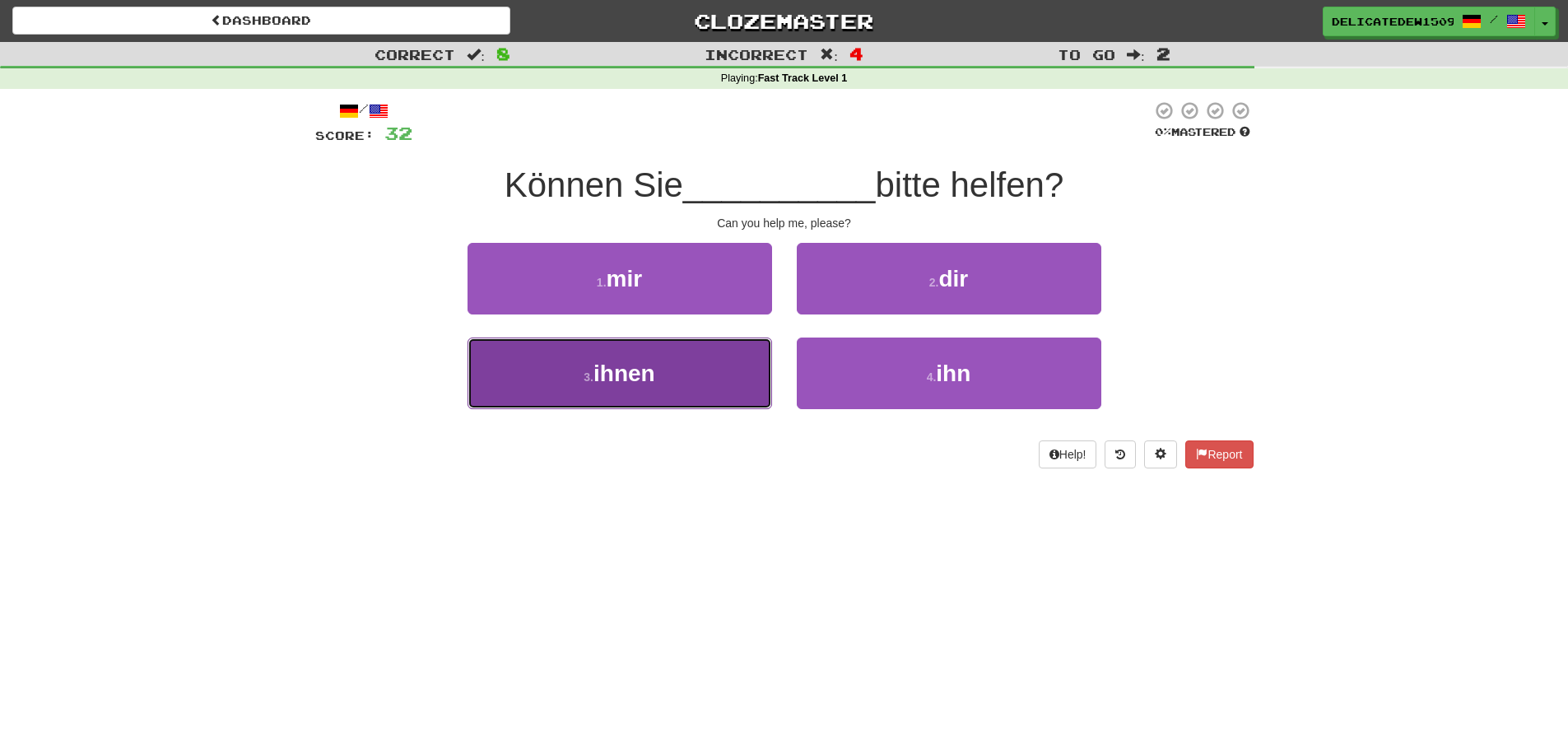
click at [737, 378] on button "3 . ihnen" at bounding box center [619, 373] width 304 height 72
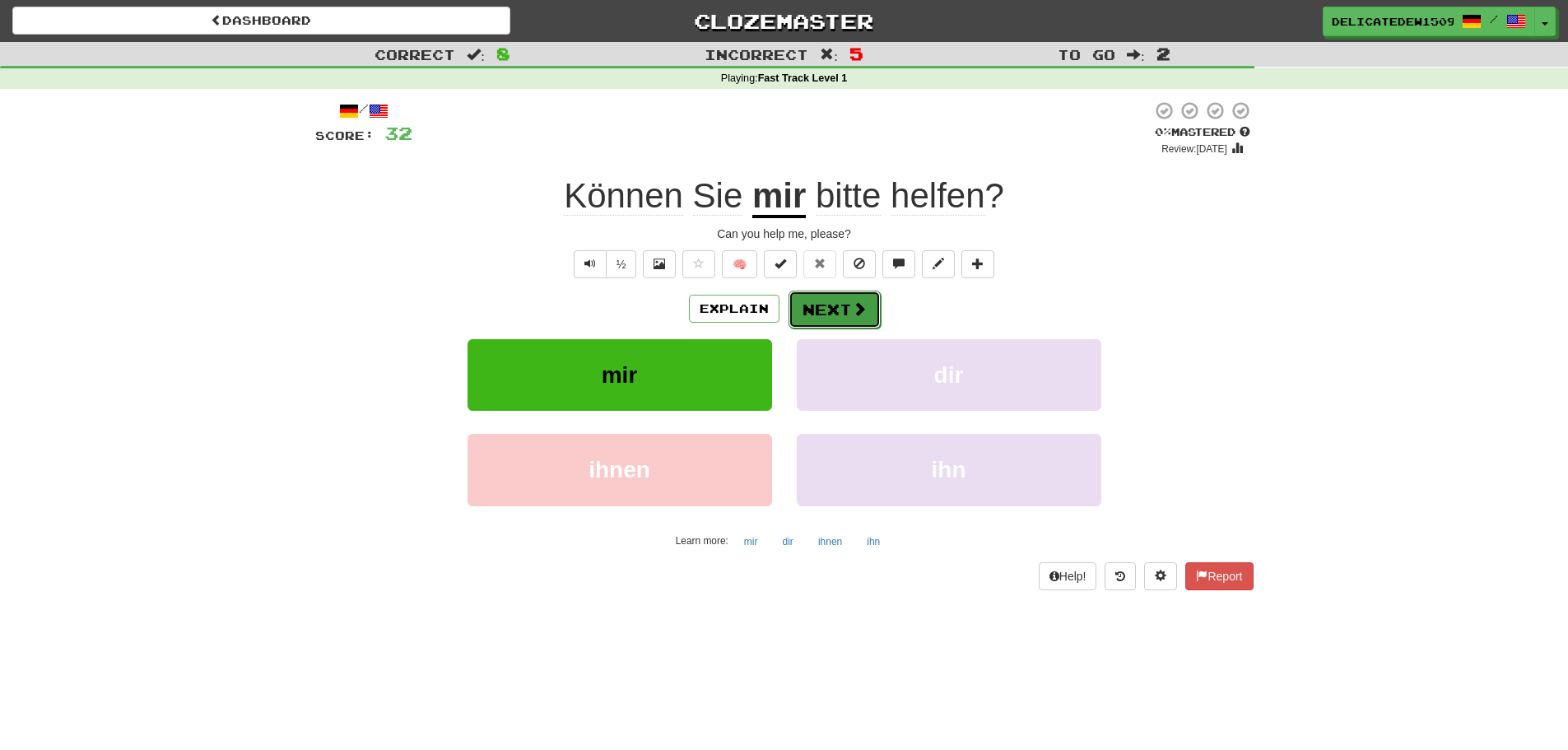
click at [815, 322] on button "Next" at bounding box center [835, 309] width 92 height 38
